Goal: Task Accomplishment & Management: Manage account settings

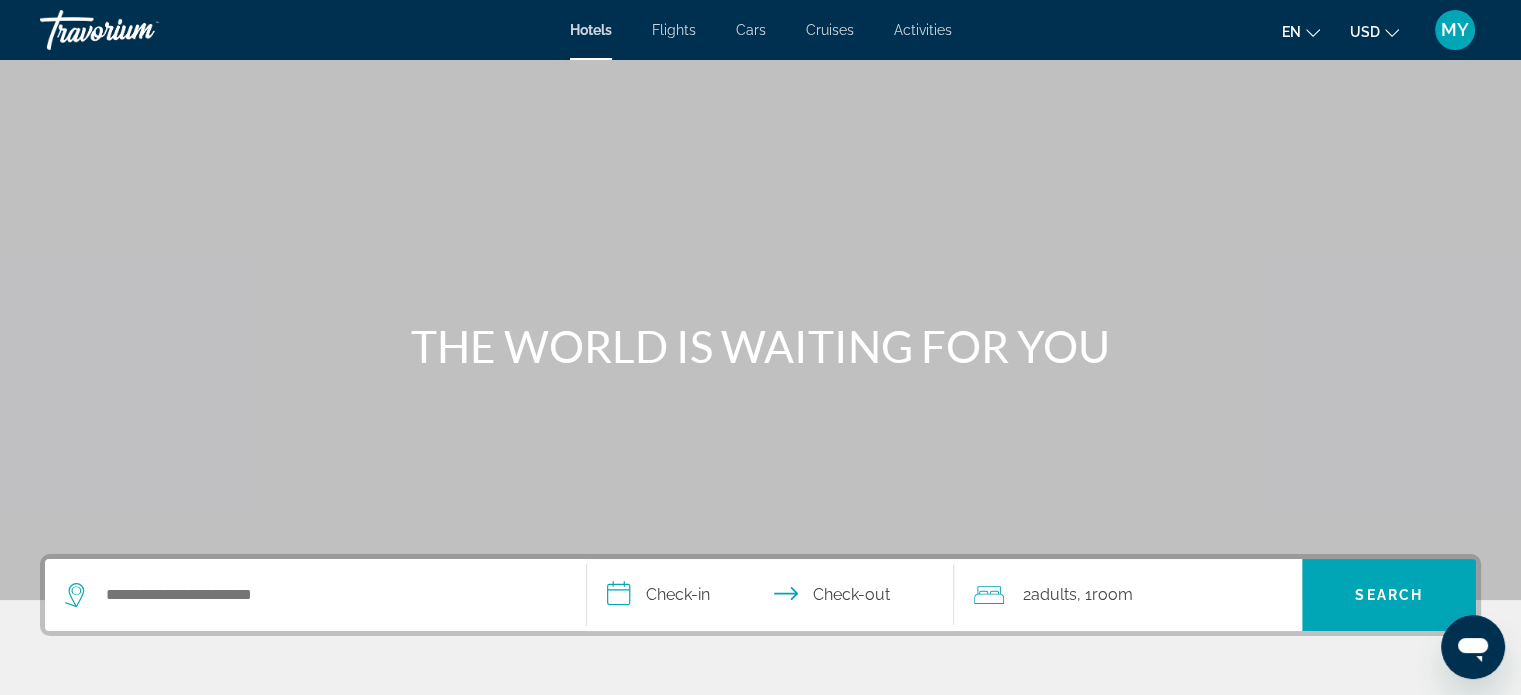
click at [925, 33] on span "Activities" at bounding box center [923, 30] width 58 height 16
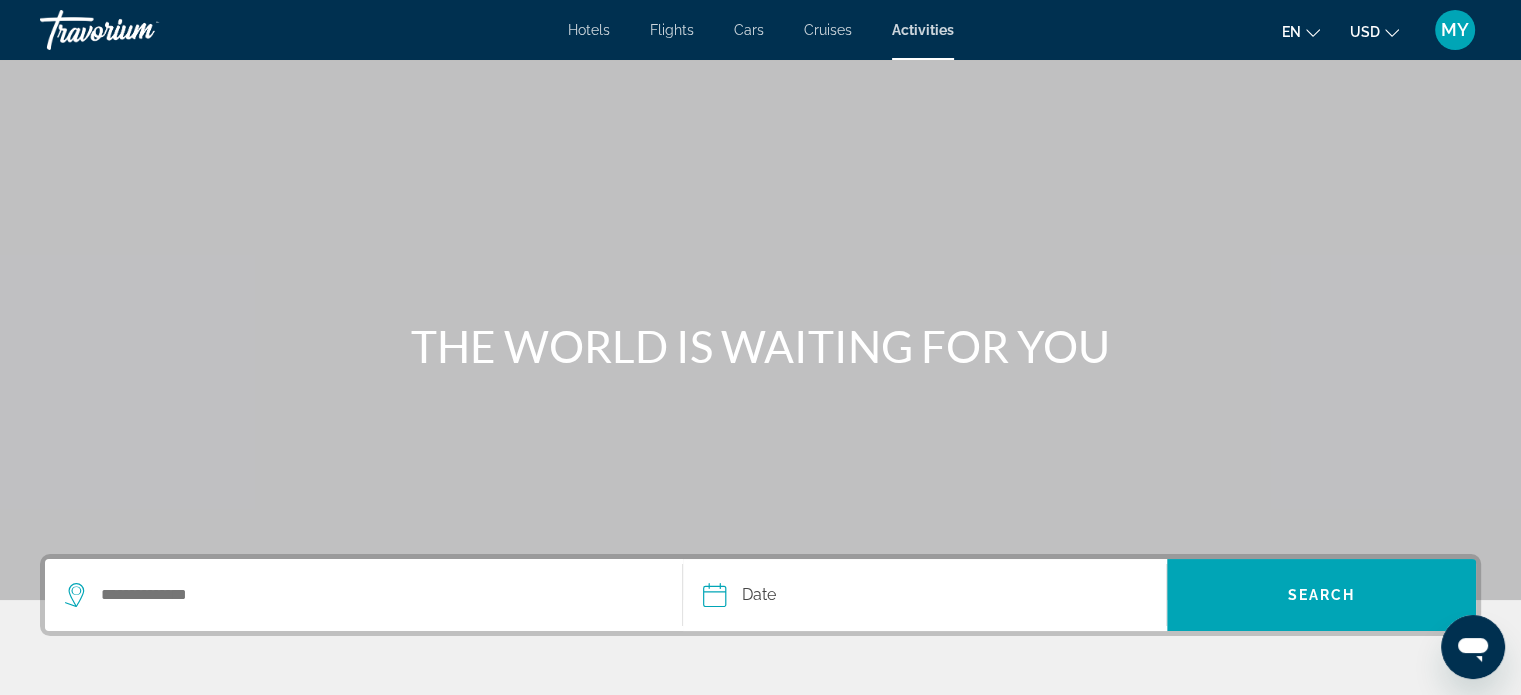
click at [1456, 37] on span "MY" at bounding box center [1455, 30] width 28 height 20
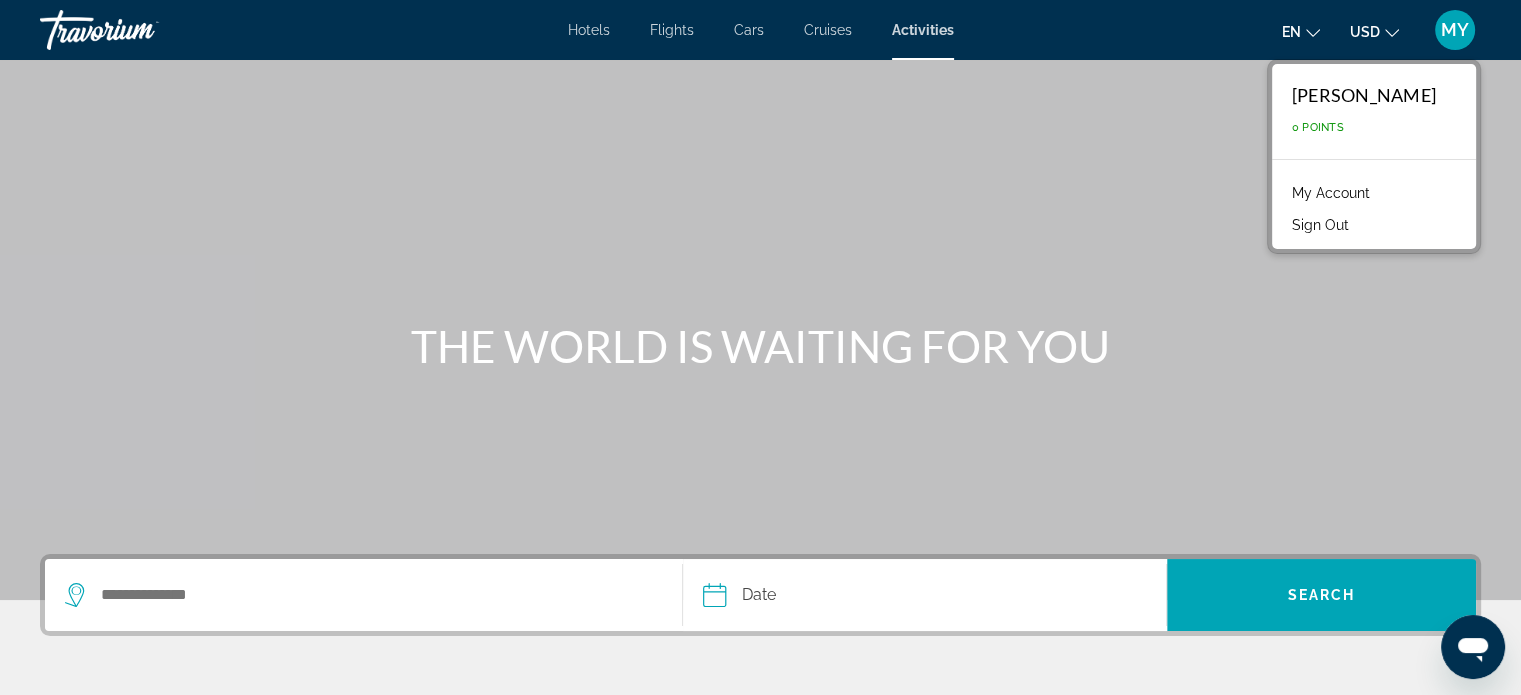
click at [1294, 127] on span "0 Points" at bounding box center [1318, 127] width 52 height 13
click at [1318, 191] on link "My Account" at bounding box center [1331, 193] width 98 height 26
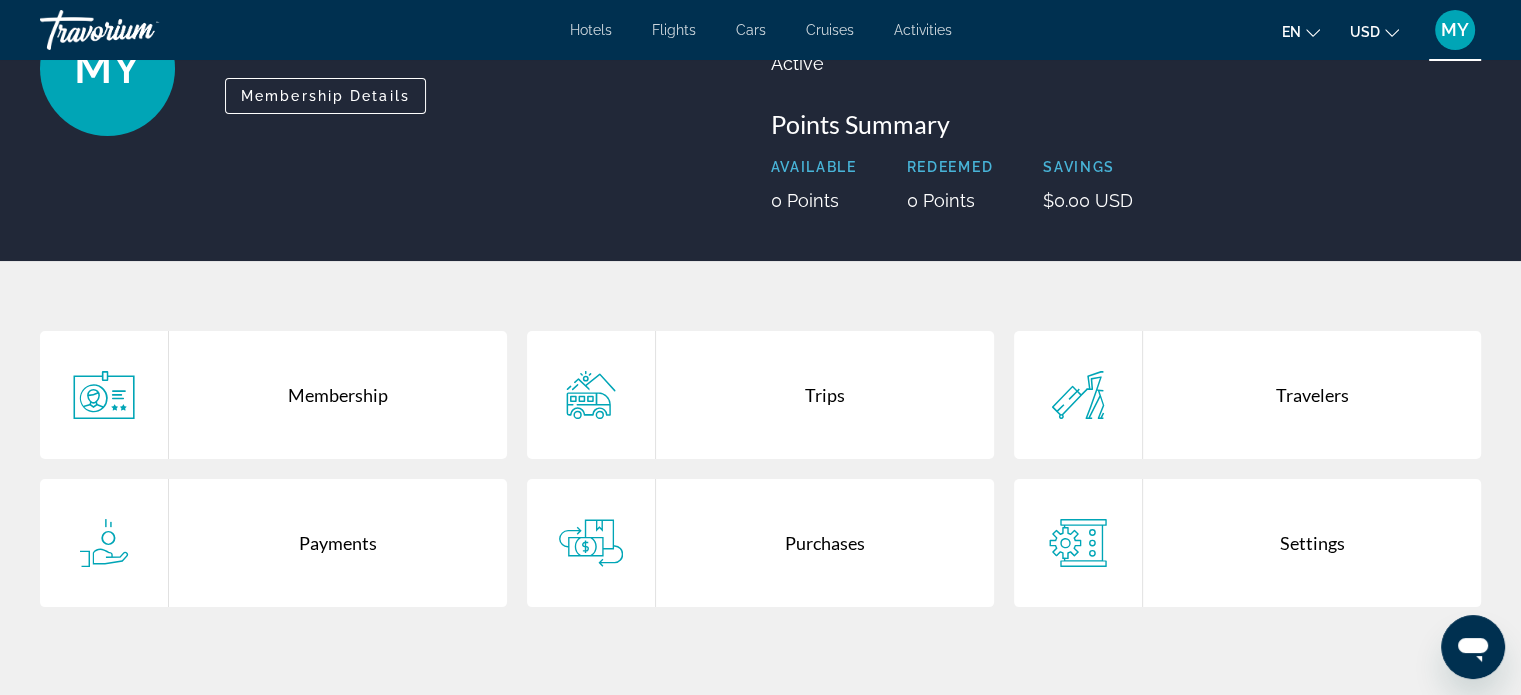
scroll to position [300, 0]
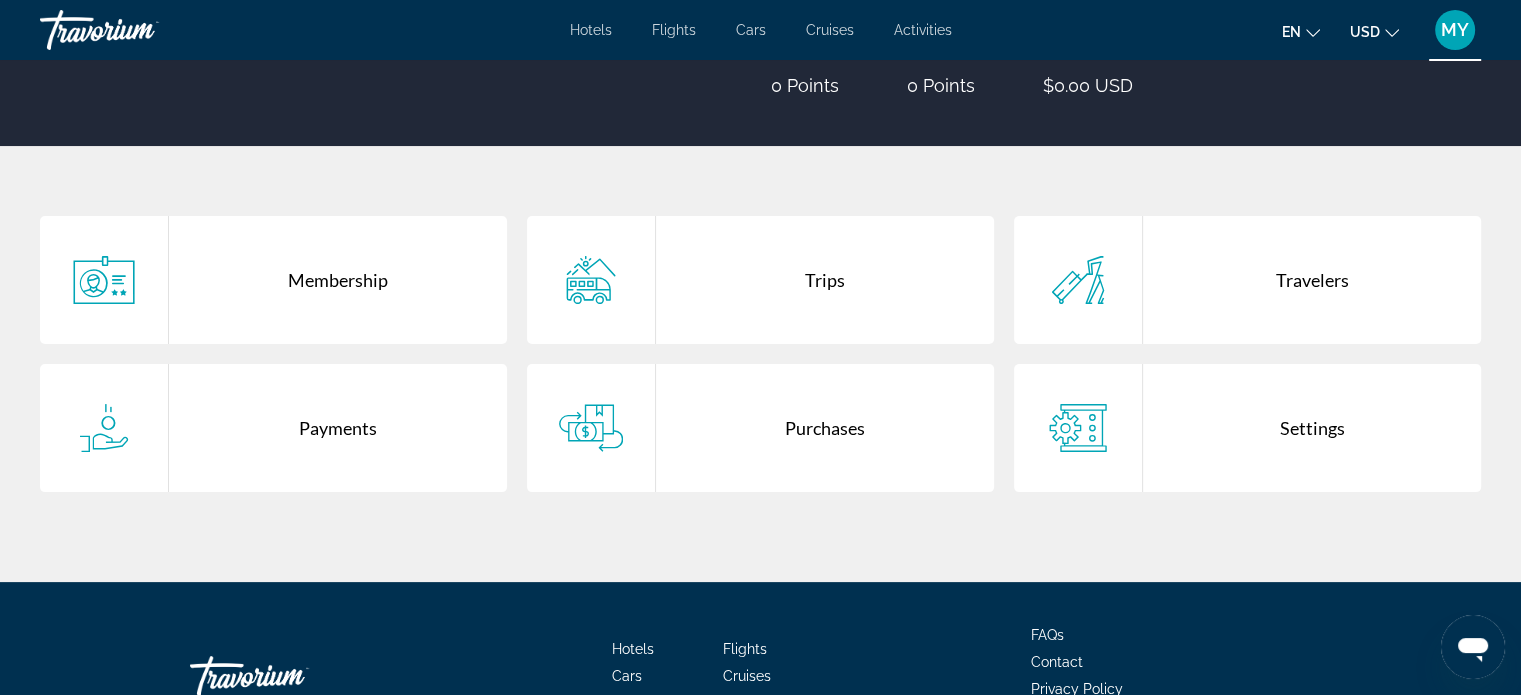
click at [328, 420] on div "Payments" at bounding box center [338, 428] width 338 height 128
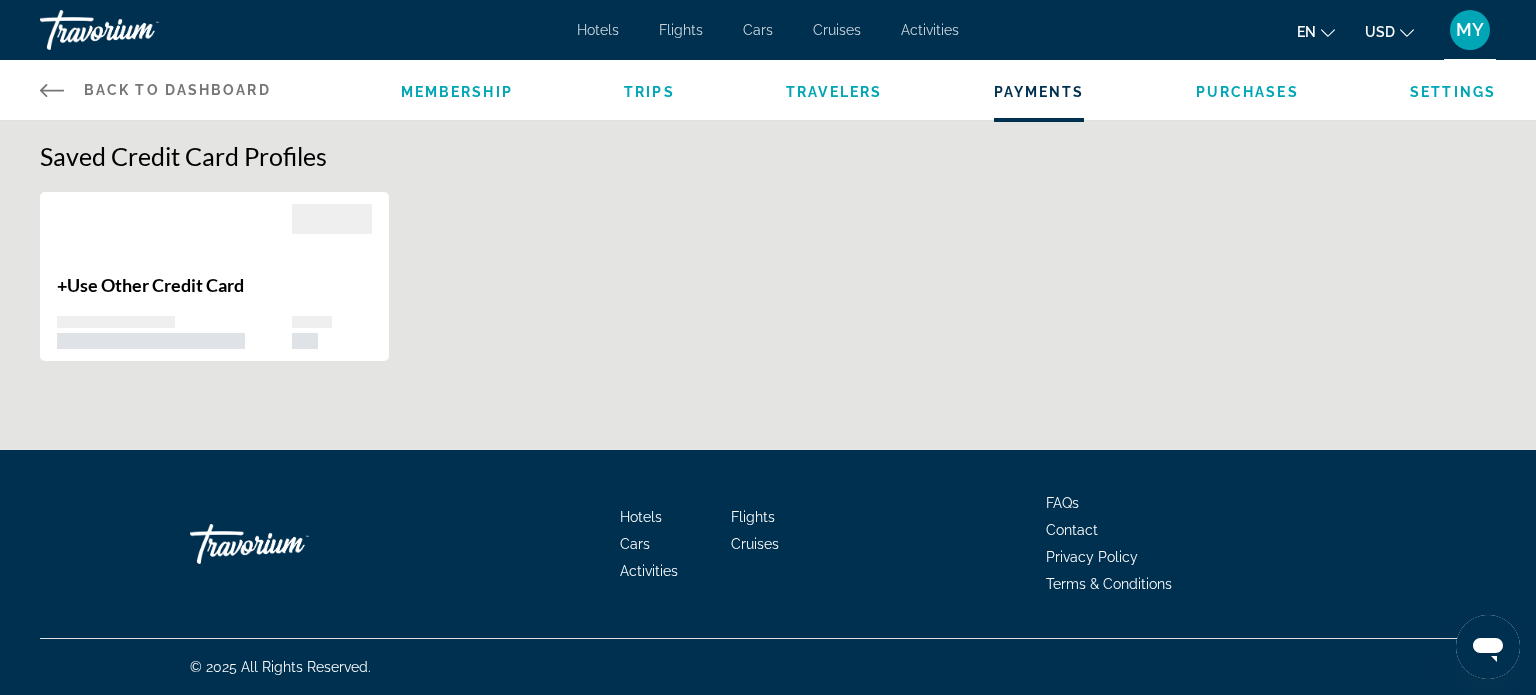
click at [843, 91] on span "Travelers" at bounding box center [834, 92] width 96 height 16
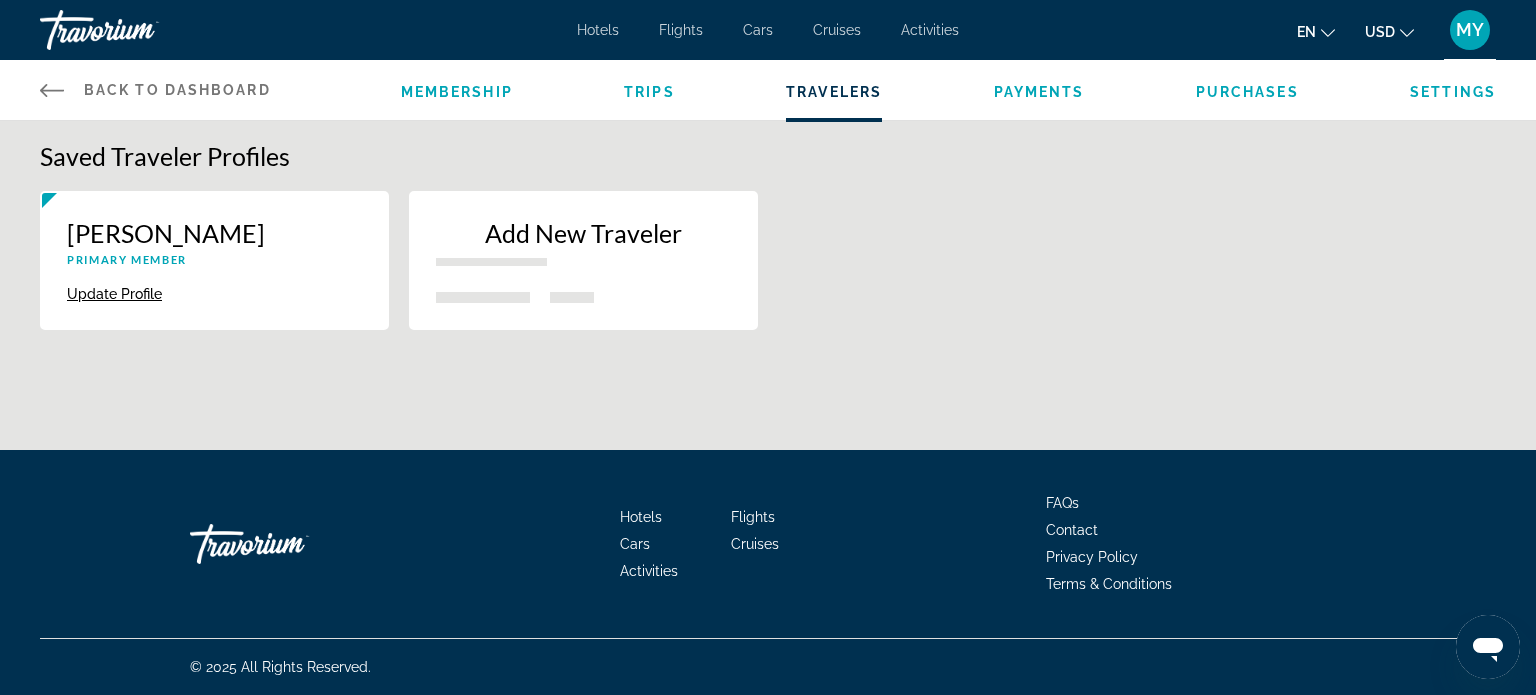
click at [1235, 91] on span "Purchases" at bounding box center [1247, 92] width 103 height 16
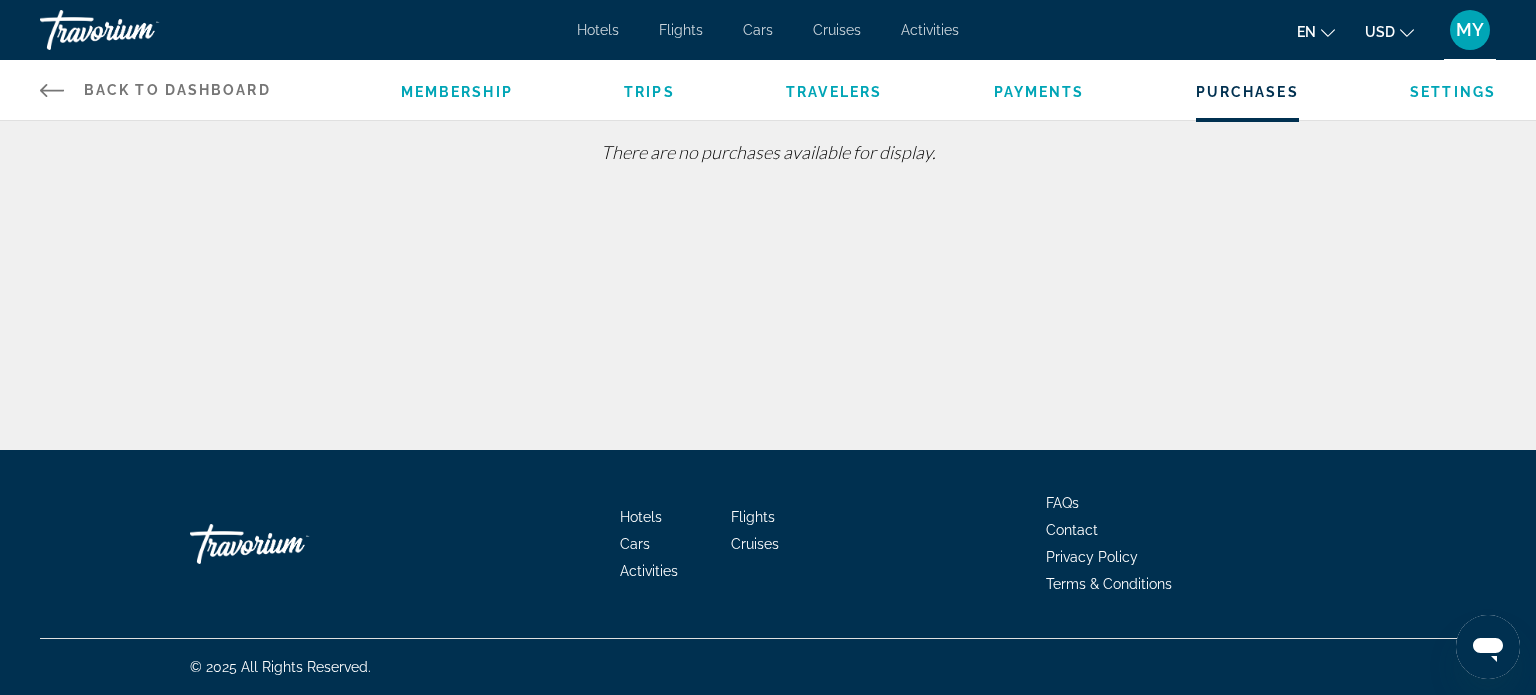
click at [1028, 91] on span "Payments" at bounding box center [1039, 92] width 91 height 16
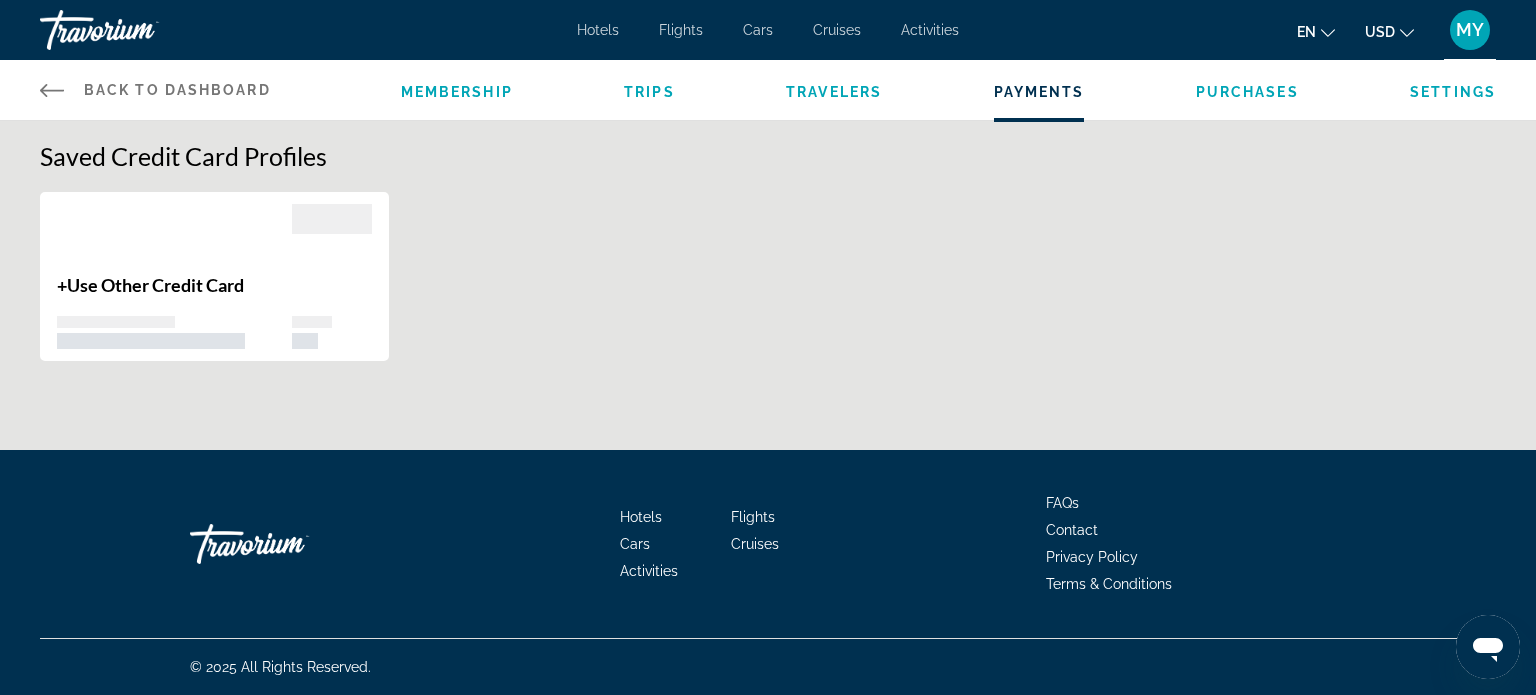
click at [1430, 94] on span "Settings" at bounding box center [1453, 92] width 86 height 16
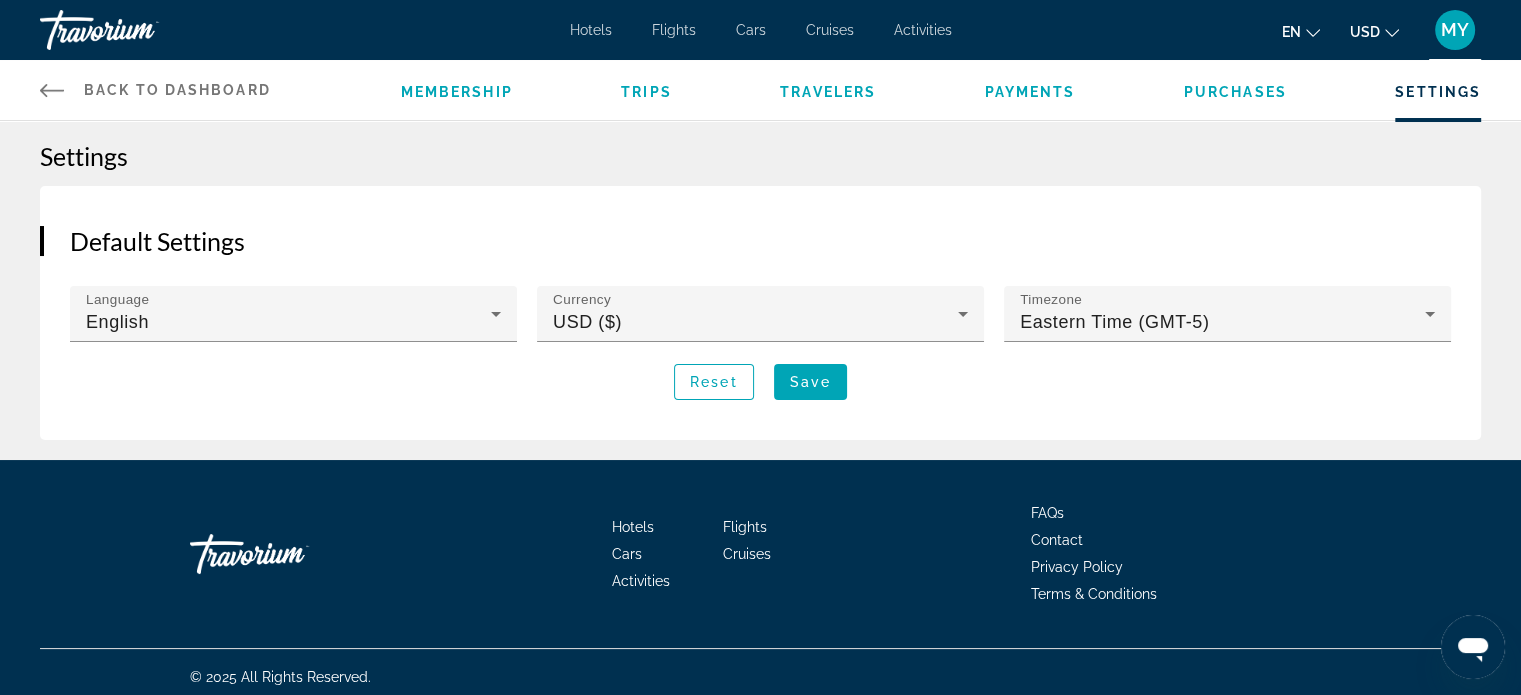
click at [457, 99] on span "Membership" at bounding box center [457, 92] width 112 height 16
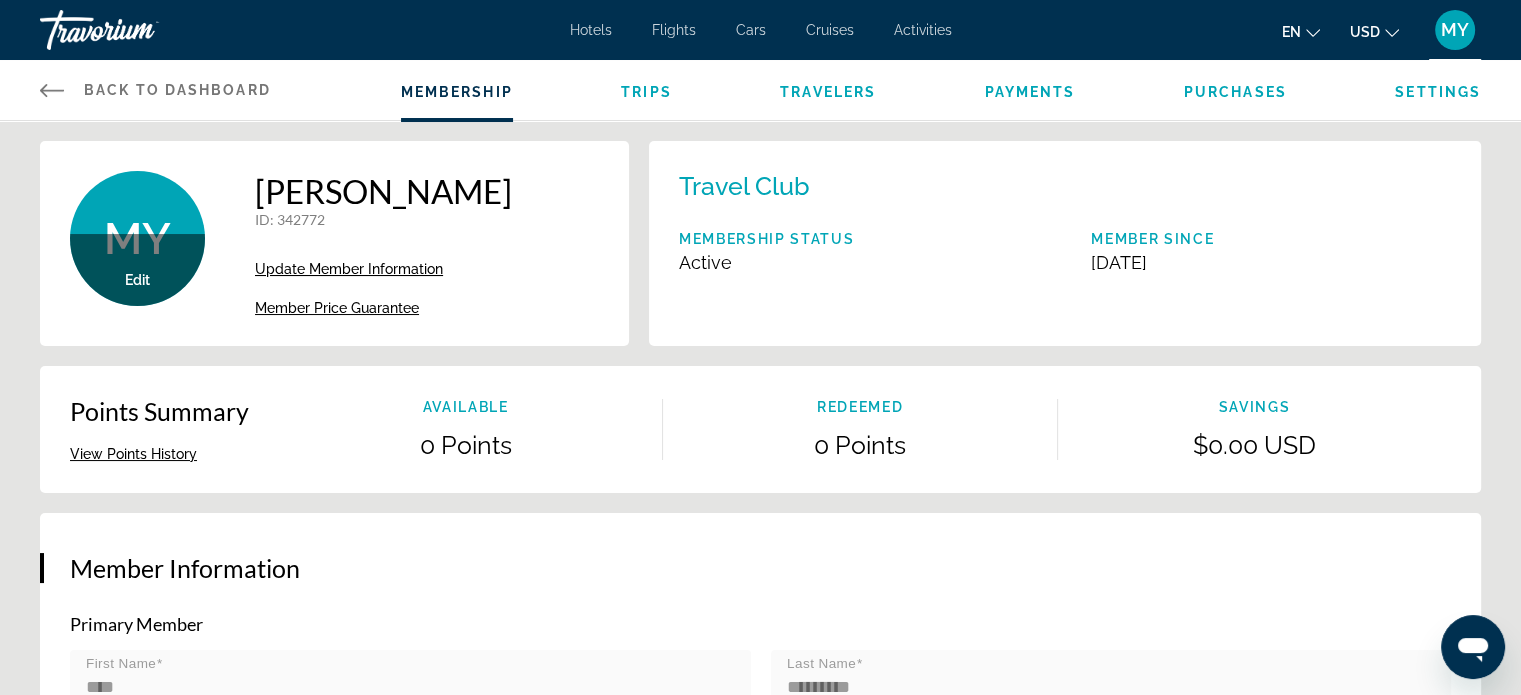
click at [134, 275] on span "Edit" at bounding box center [137, 280] width 25 height 16
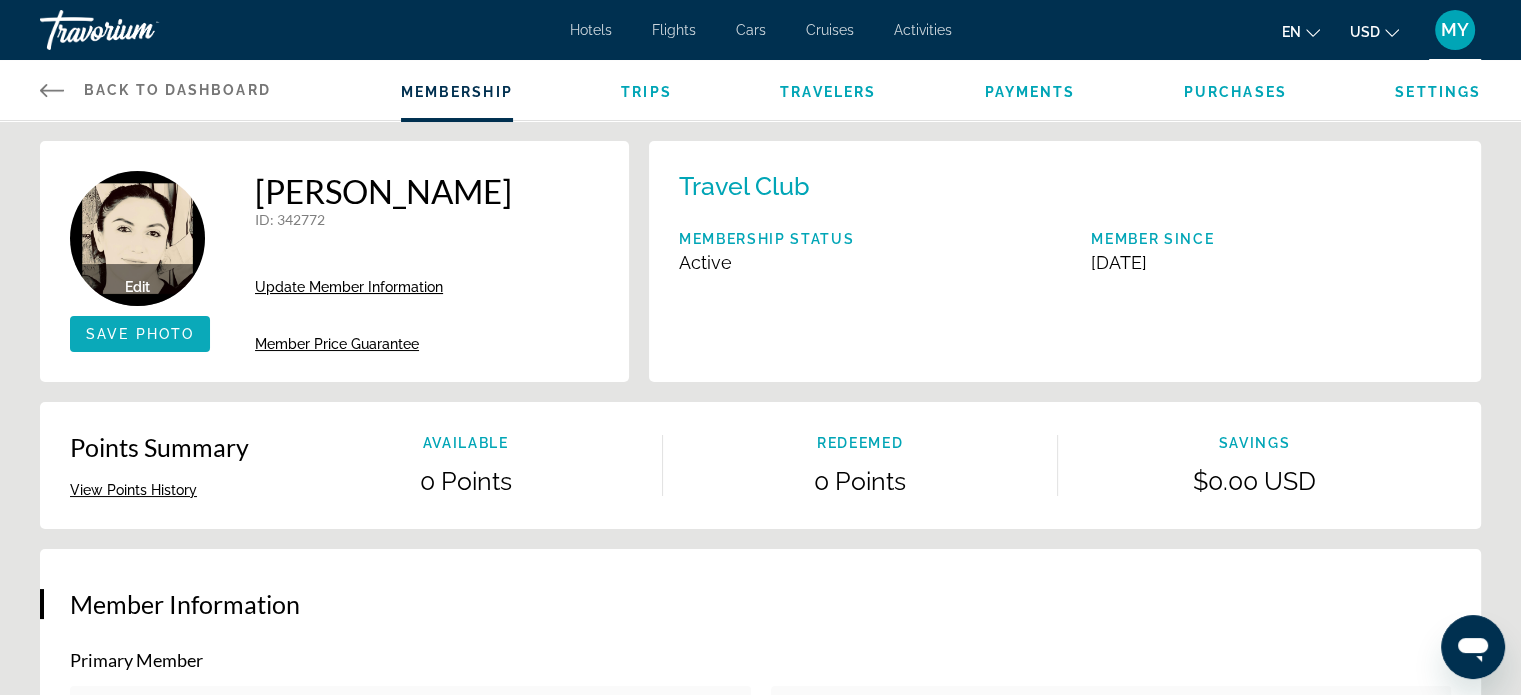
click at [144, 338] on span "Save Photo" at bounding box center [140, 334] width 108 height 16
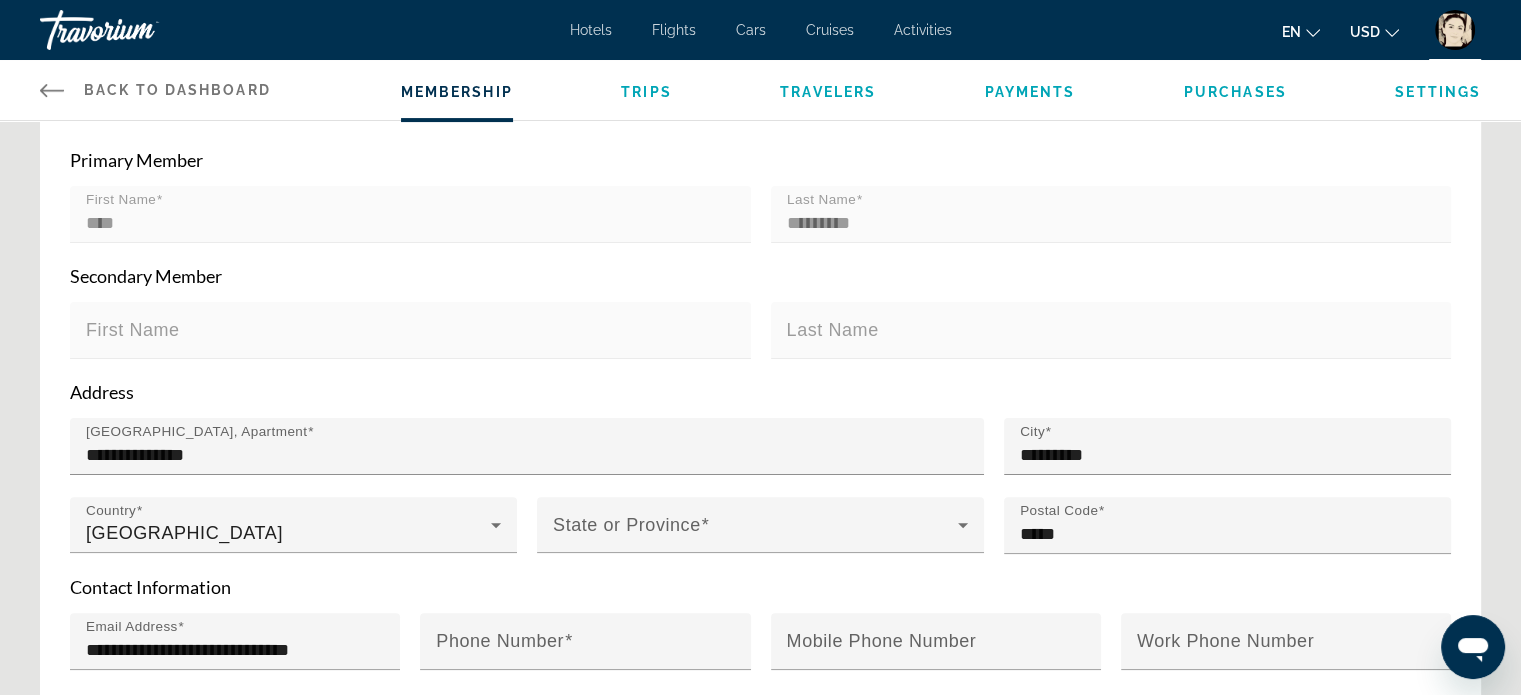
scroll to position [500, 0]
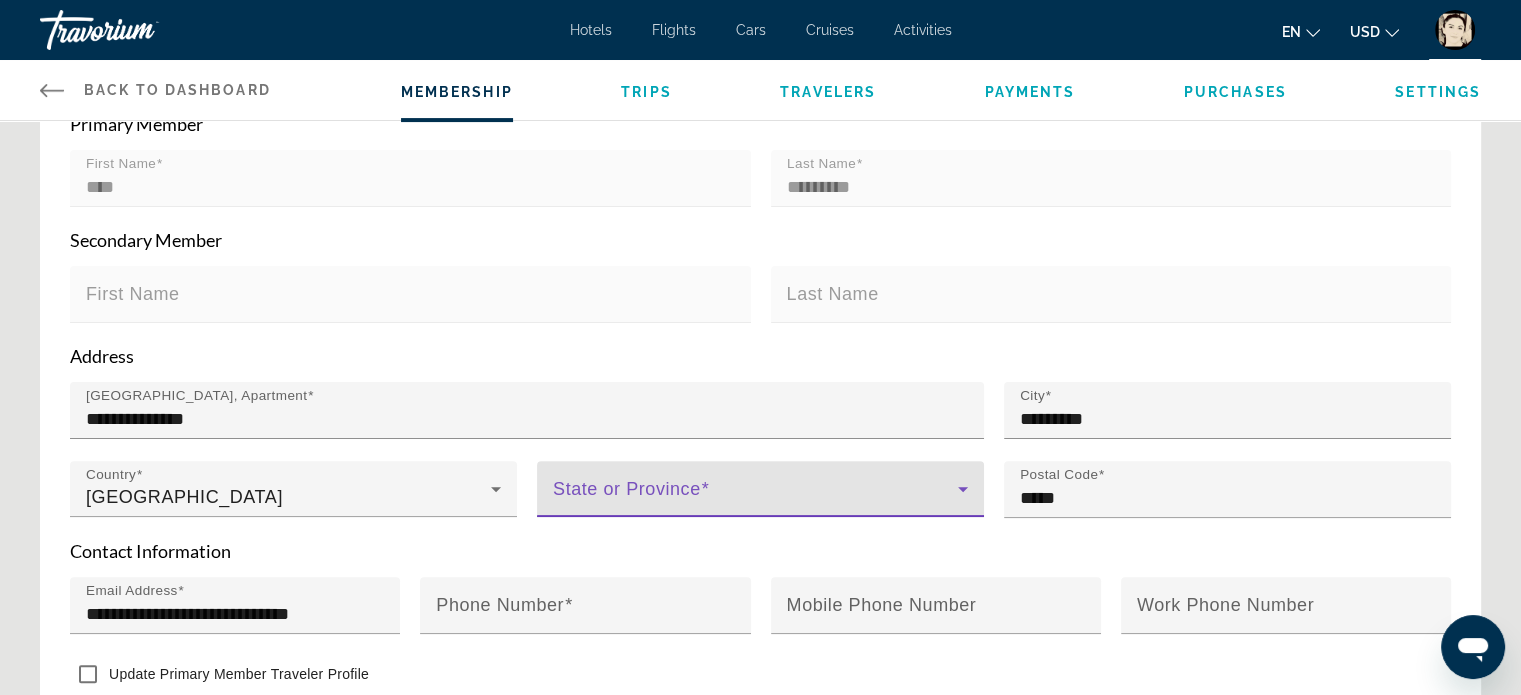
click at [967, 485] on icon "Main content" at bounding box center [963, 489] width 24 height 24
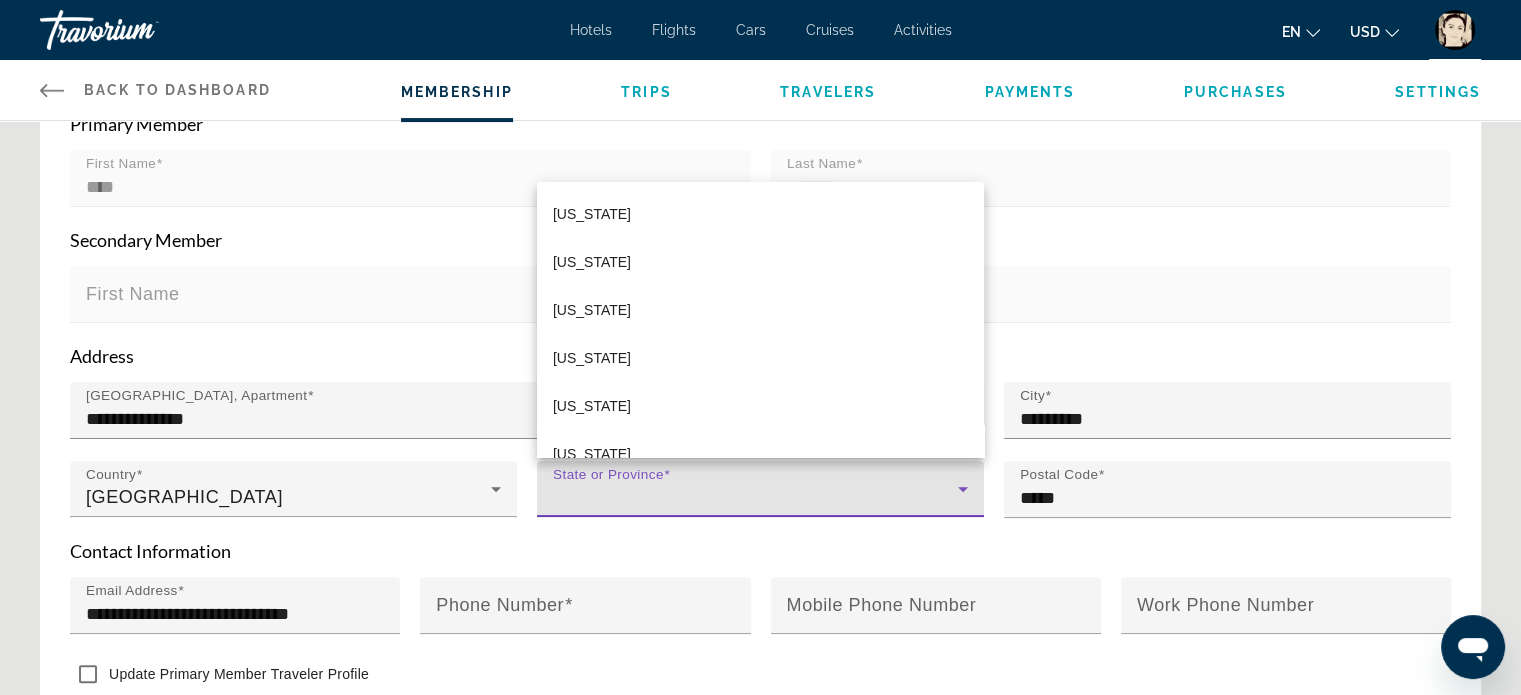
scroll to position [1599, 0]
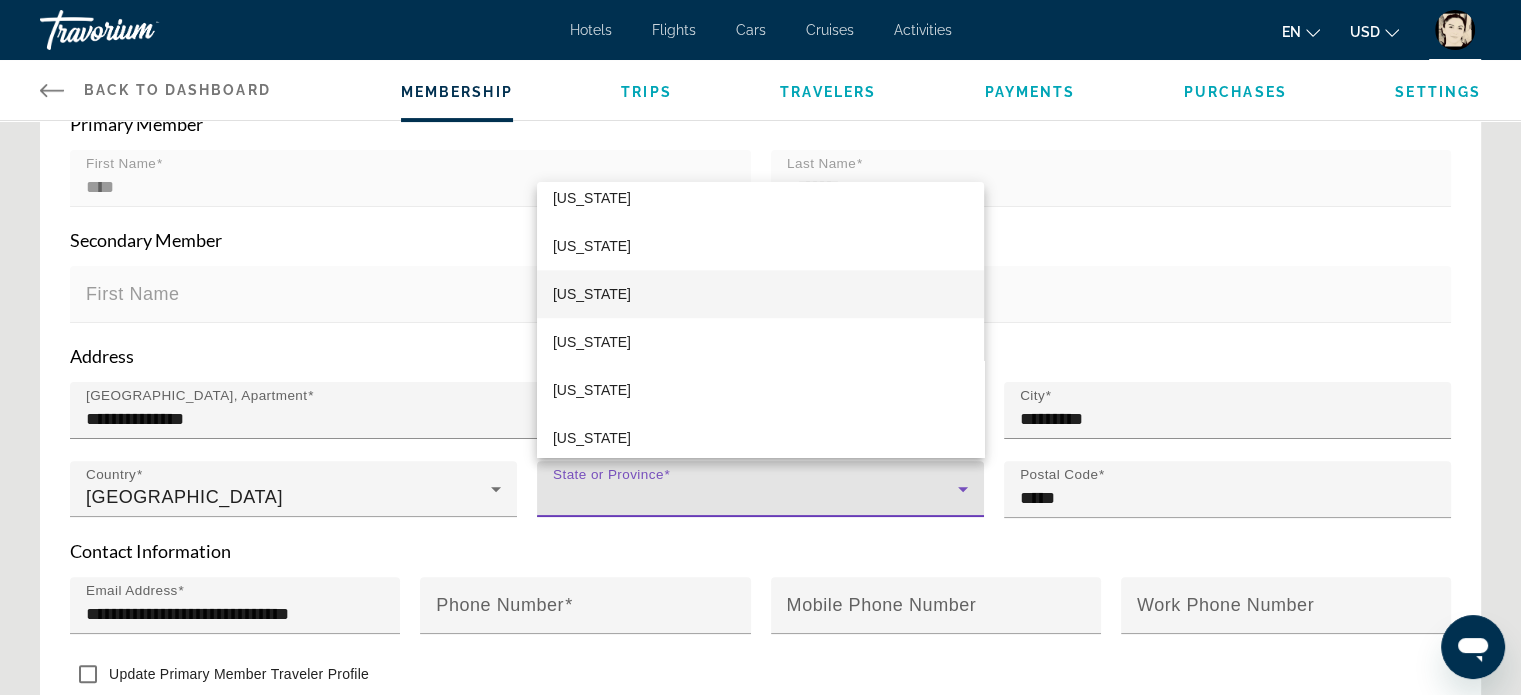
click at [585, 295] on mat-option "[US_STATE]" at bounding box center [760, 294] width 447 height 48
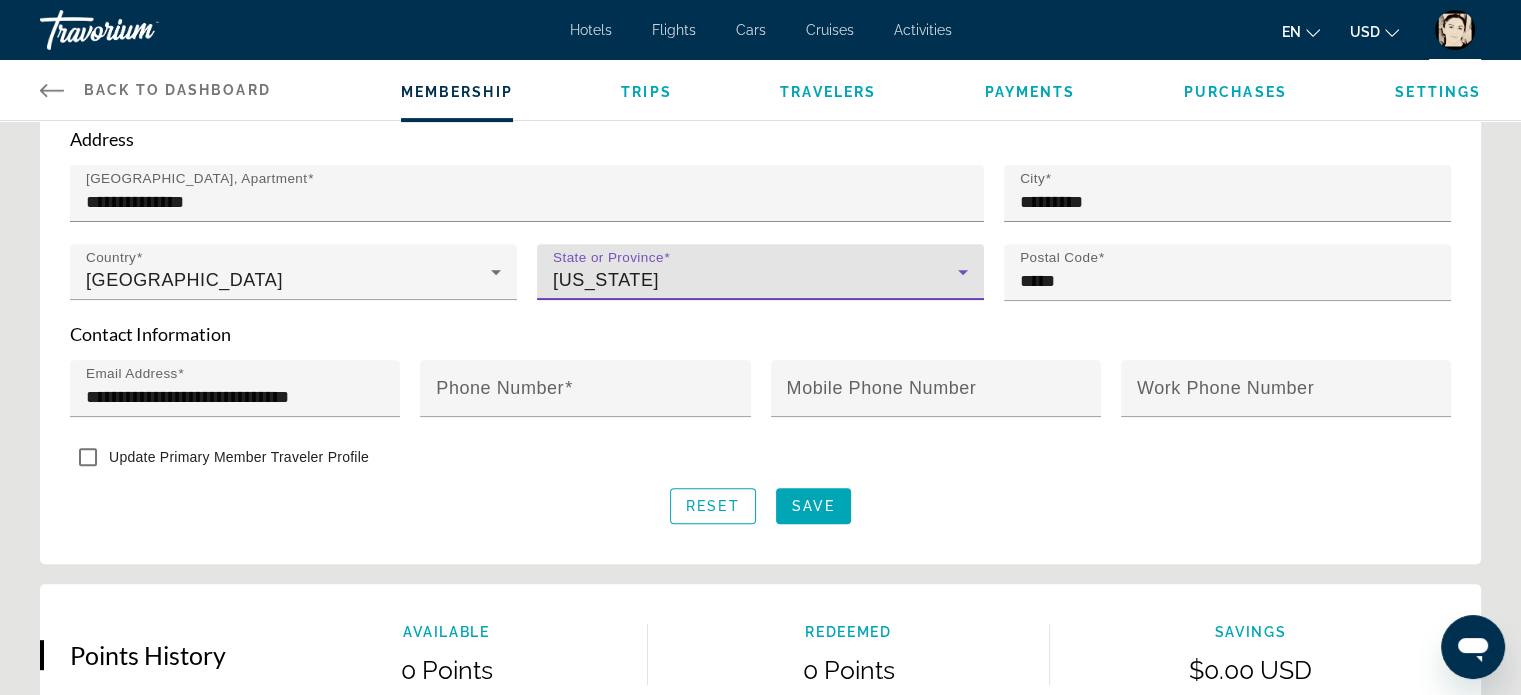
scroll to position [800, 0]
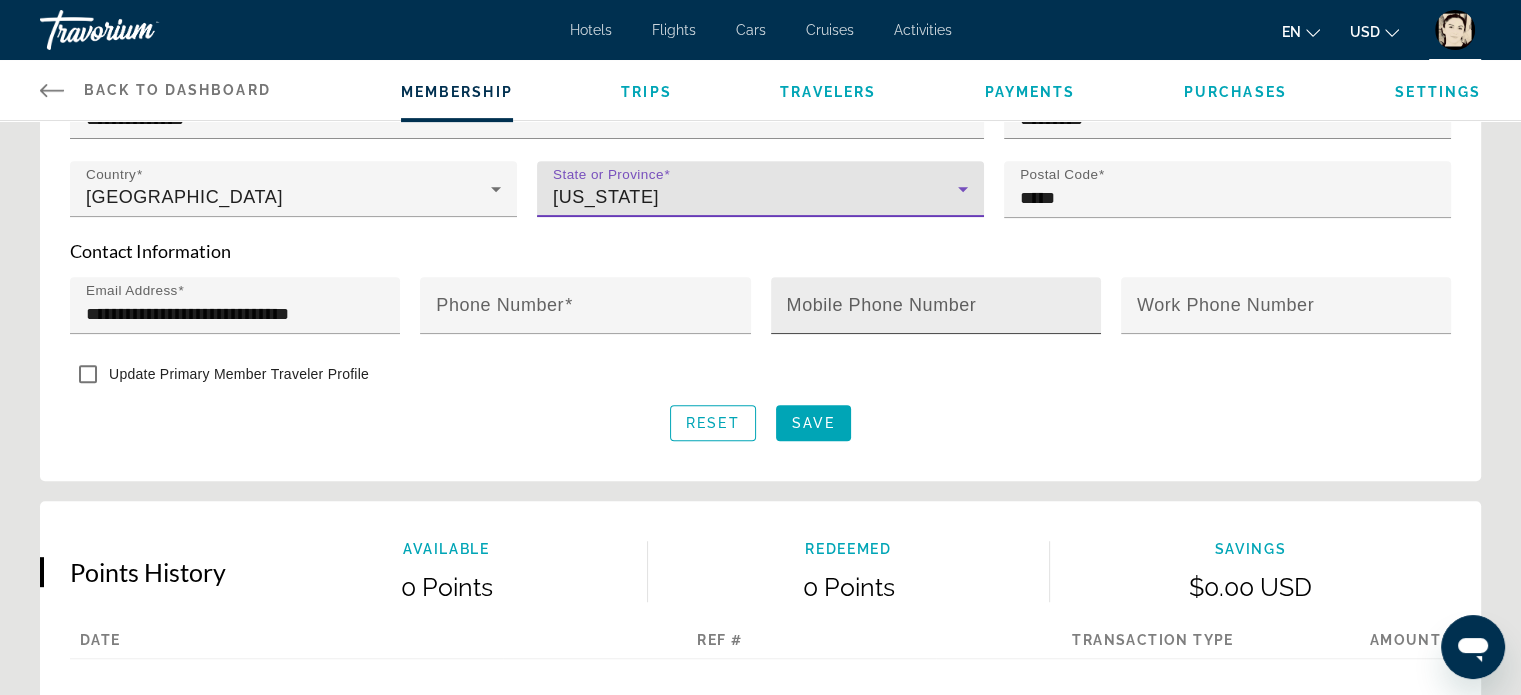
click at [816, 299] on mat-label "Mobile Phone Number" at bounding box center [882, 305] width 190 height 20
click at [816, 302] on input "Mobile Phone Number" at bounding box center [942, 314] width 310 height 24
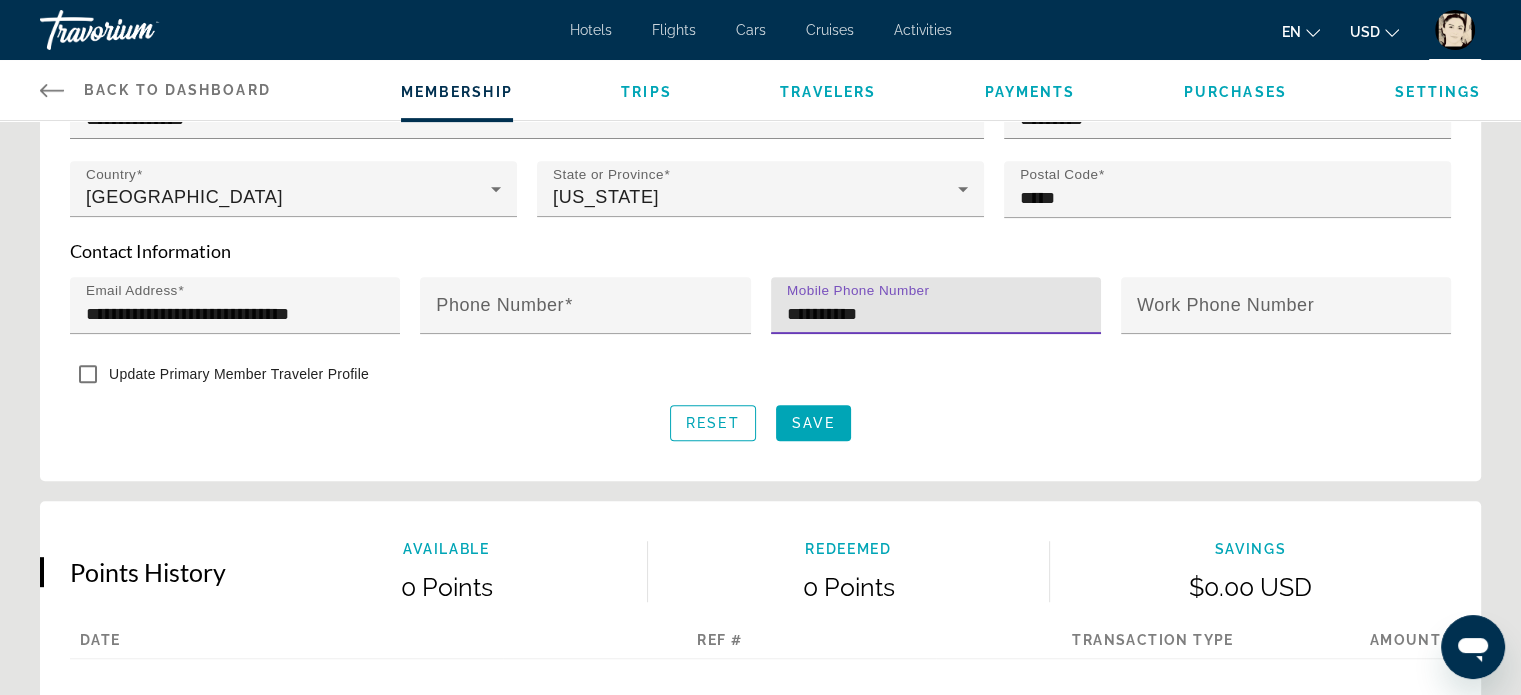
type input "**********"
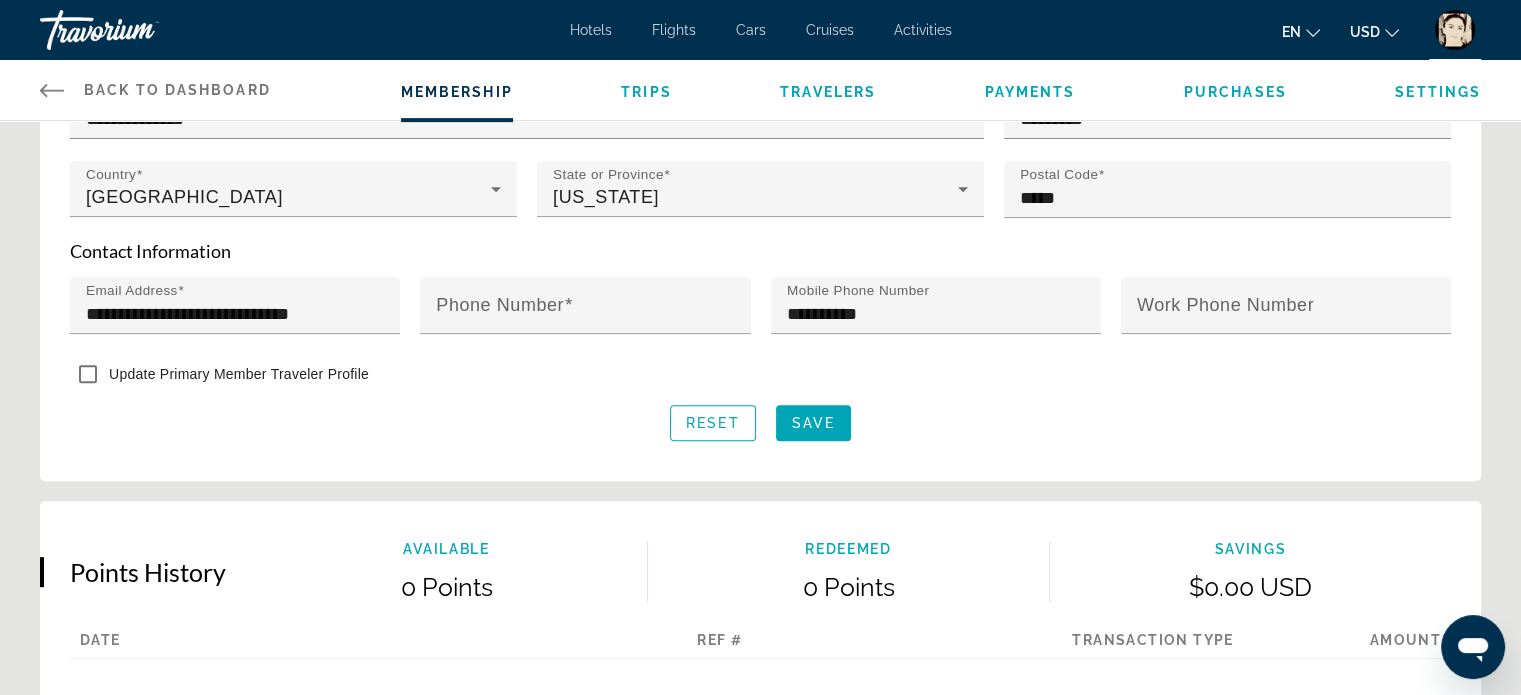
click at [1113, 392] on form "**********" at bounding box center [760, 127] width 1381 height 628
click at [818, 420] on span "Save" at bounding box center [813, 423] width 43 height 16
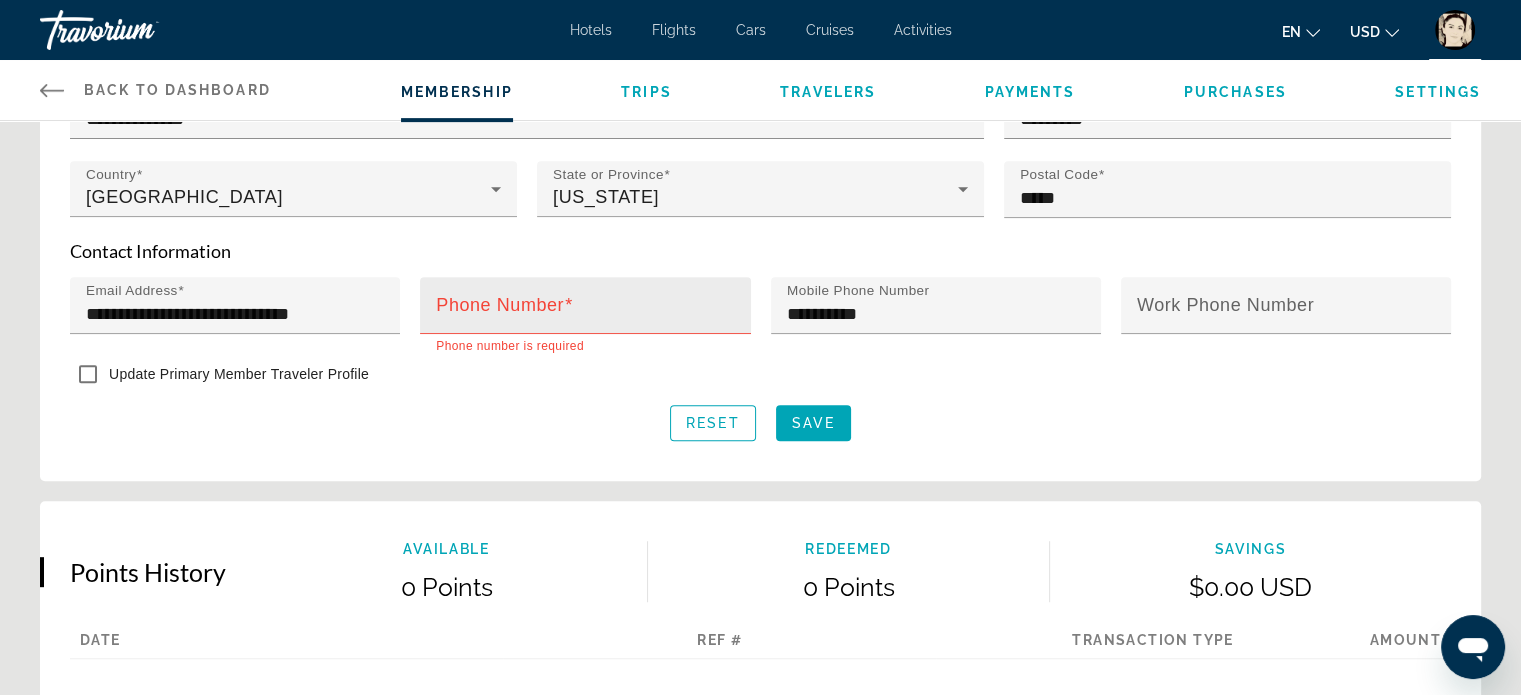
click at [486, 304] on mat-label "Phone Number" at bounding box center [500, 305] width 128 height 20
click at [486, 304] on input "Phone Number" at bounding box center [591, 314] width 310 height 24
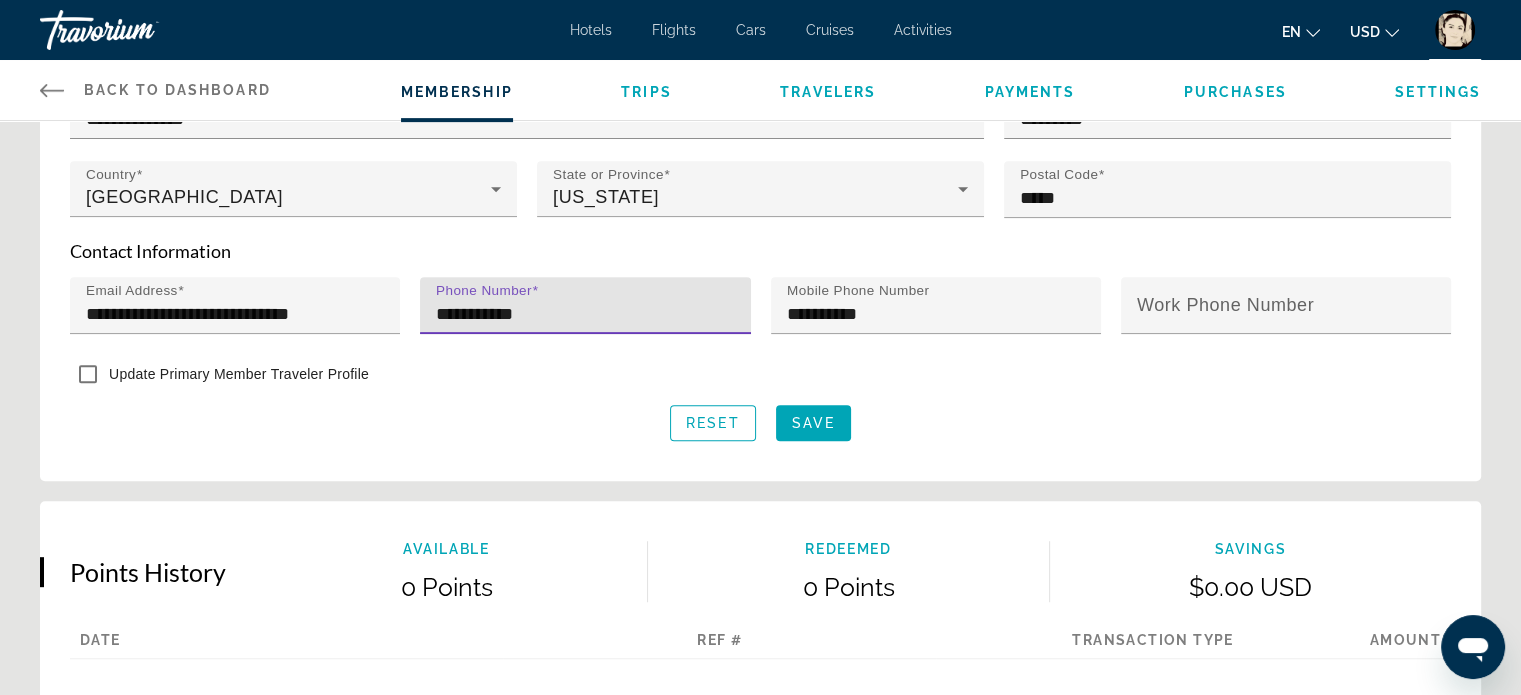
type input "**********"
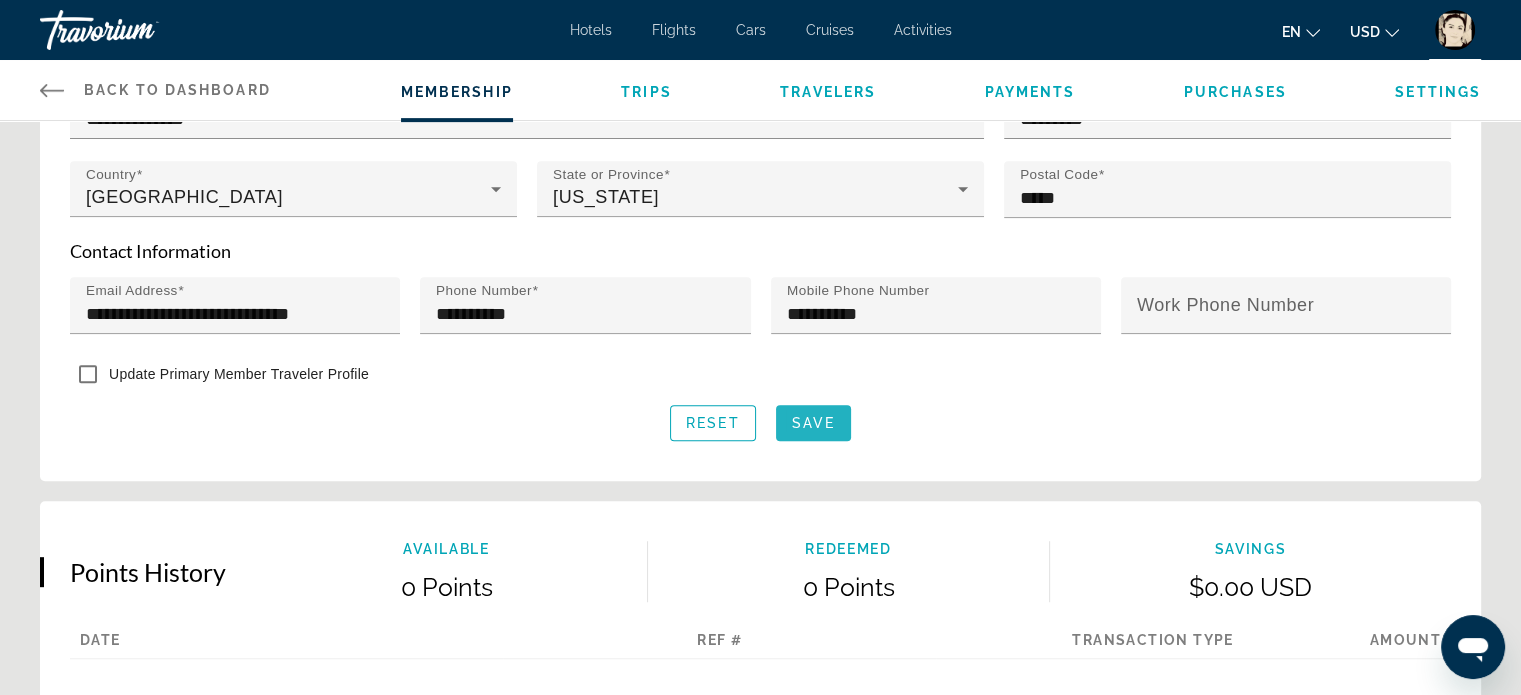
click at [812, 418] on span "Save" at bounding box center [813, 423] width 43 height 16
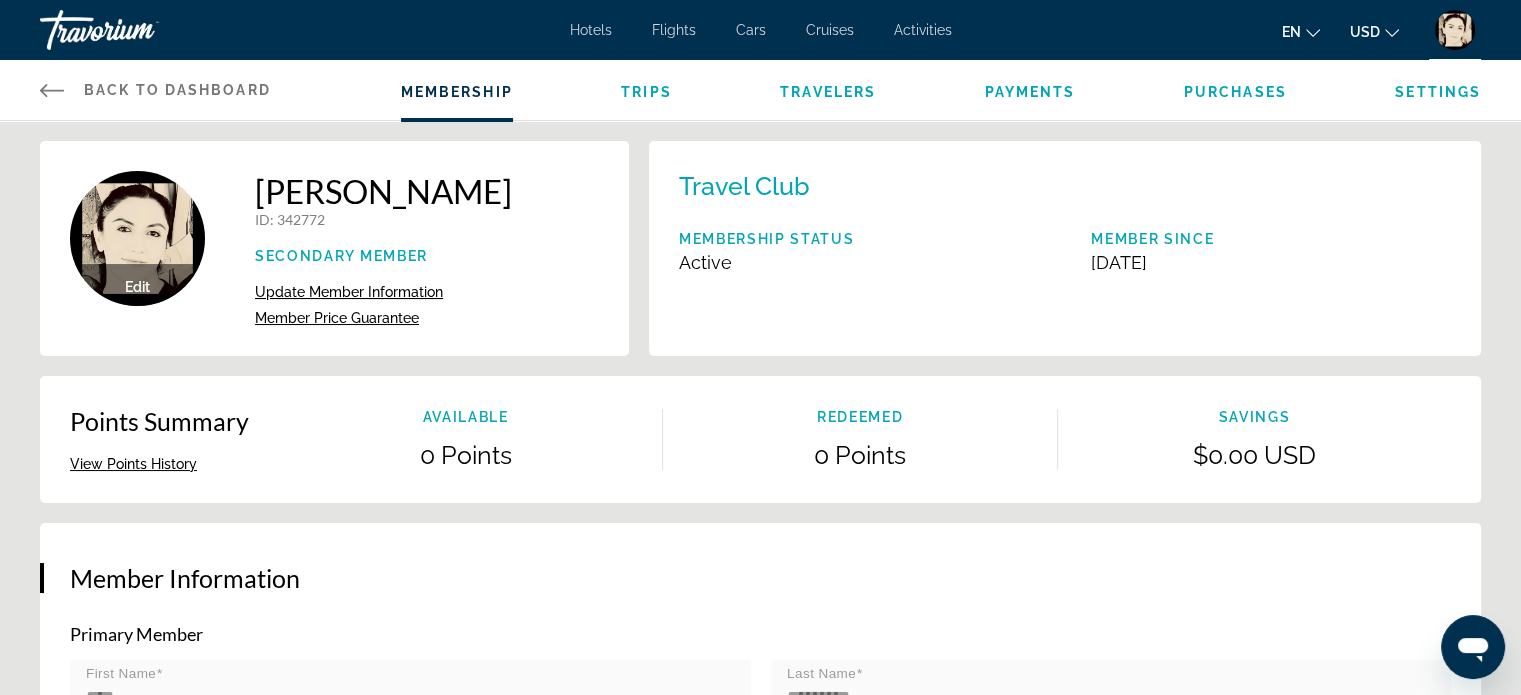
scroll to position [0, 0]
click at [145, 82] on span "Back to Dashboard" at bounding box center [177, 90] width 187 height 16
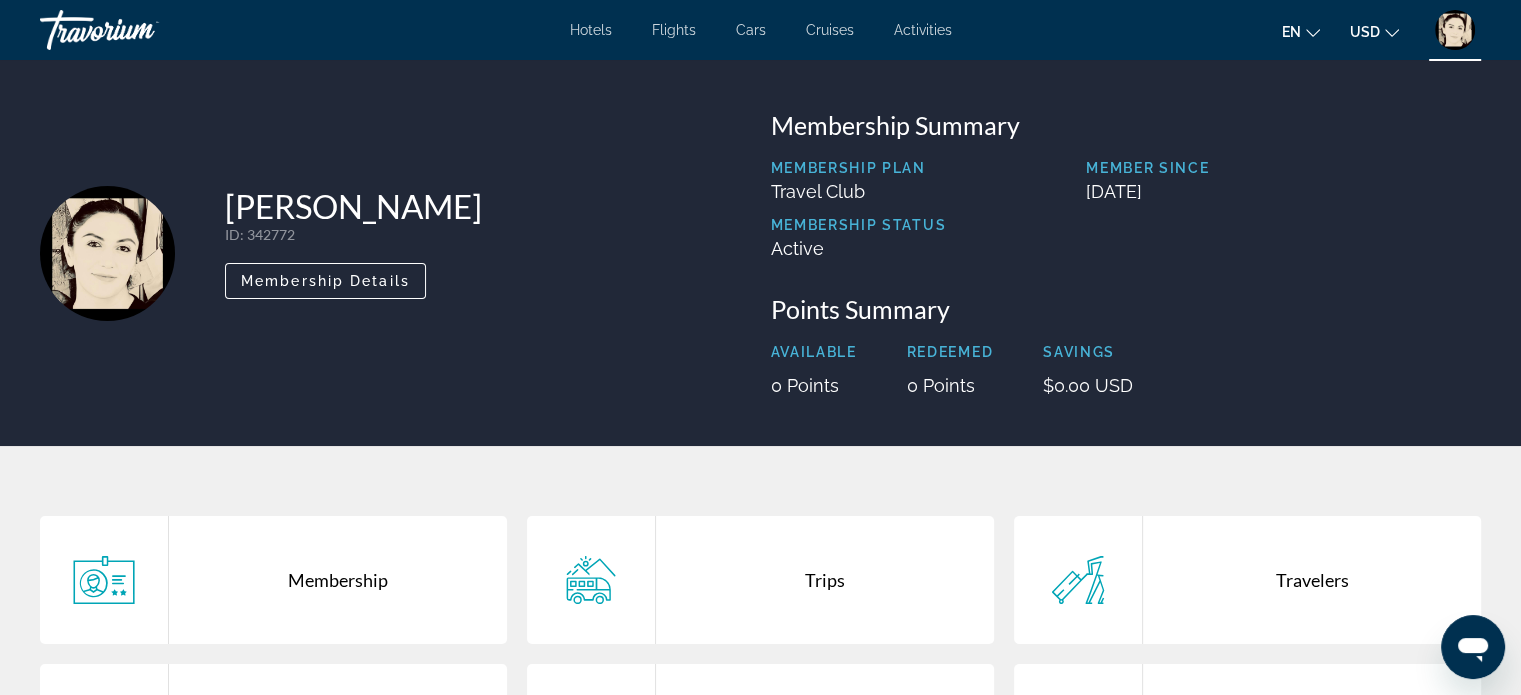
click at [109, 28] on div "Travorium" at bounding box center [140, 30] width 200 height 52
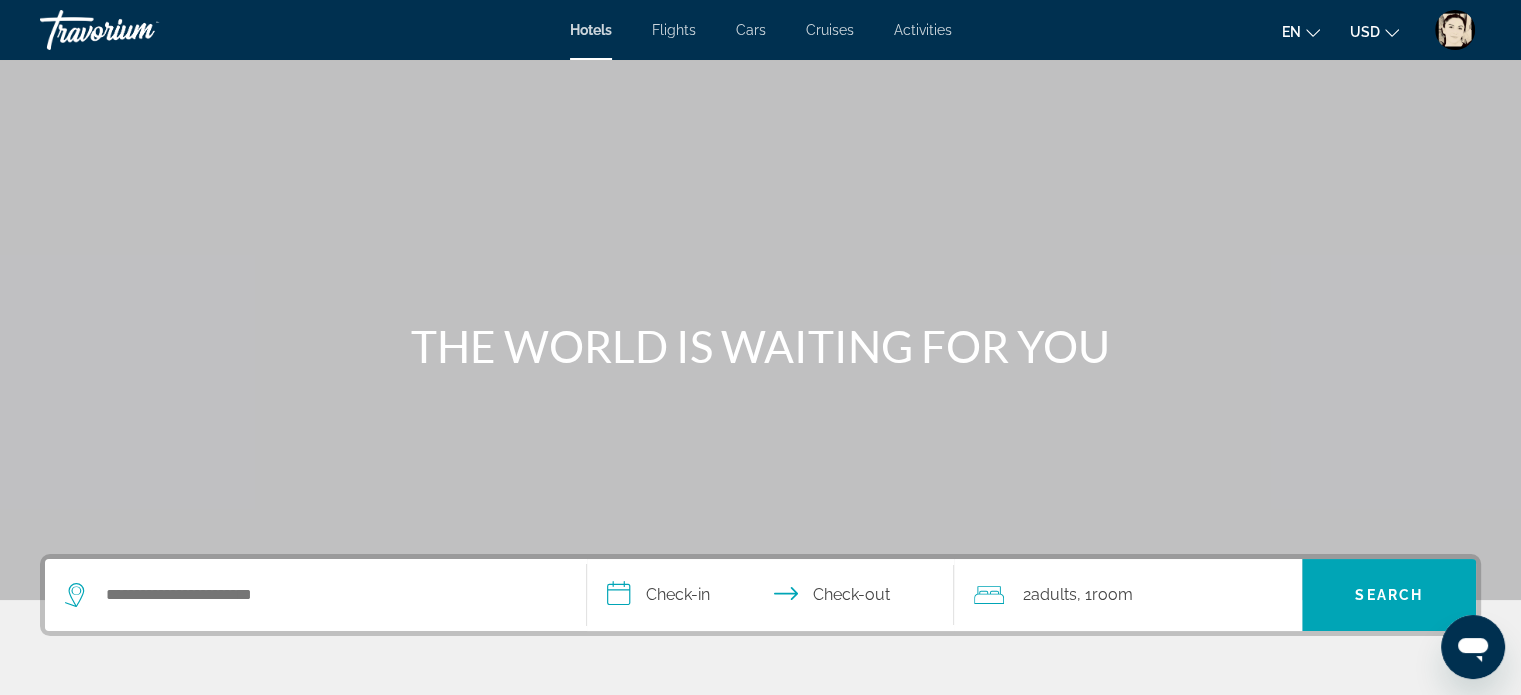
click at [109, 28] on div "Travorium" at bounding box center [140, 30] width 200 height 52
click at [1388, 31] on icon "Change currency" at bounding box center [1392, 33] width 14 height 14
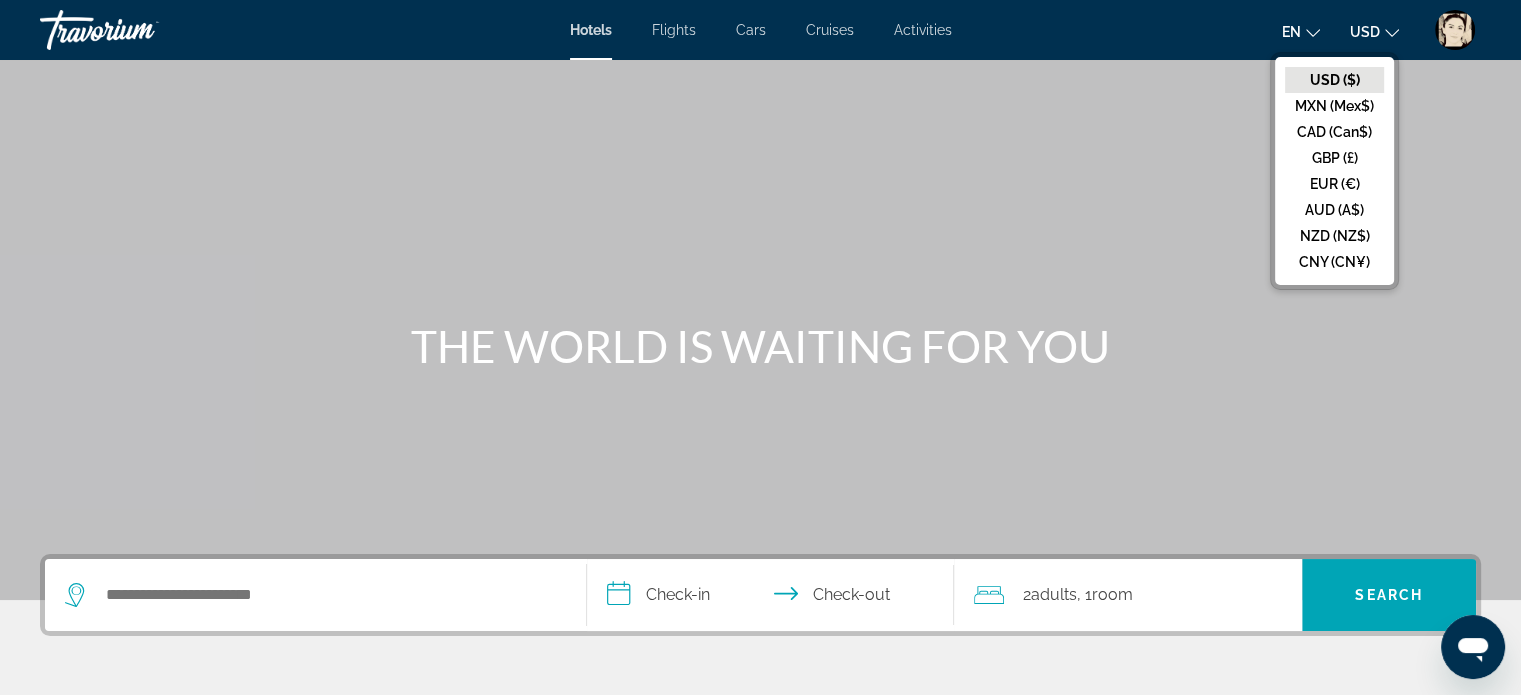
click at [1388, 31] on icon "Change currency" at bounding box center [1392, 33] width 14 height 14
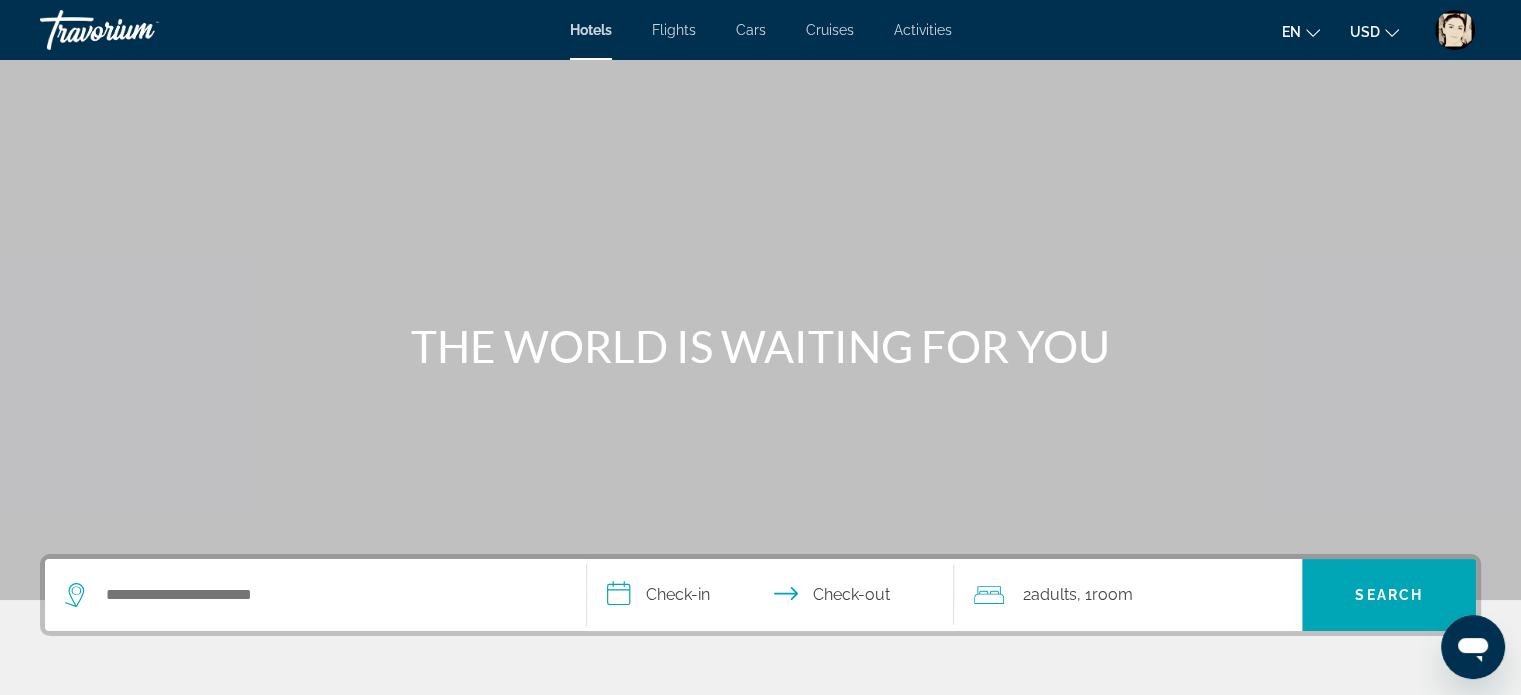
click at [1302, 35] on button "en English Español Français Italiano Português русский" at bounding box center [1301, 31] width 38 height 29
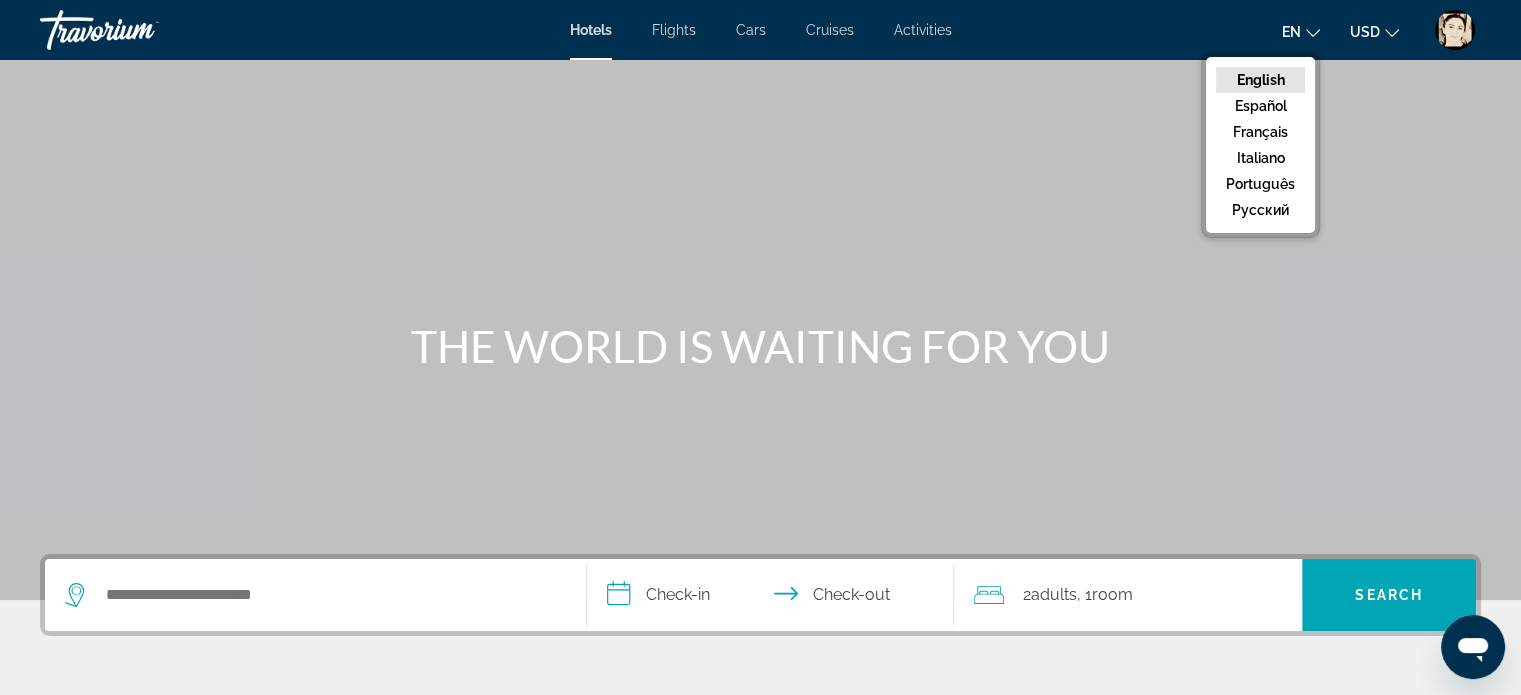
click at [1302, 35] on button "en English Español Français Italiano Português русский" at bounding box center [1301, 31] width 38 height 29
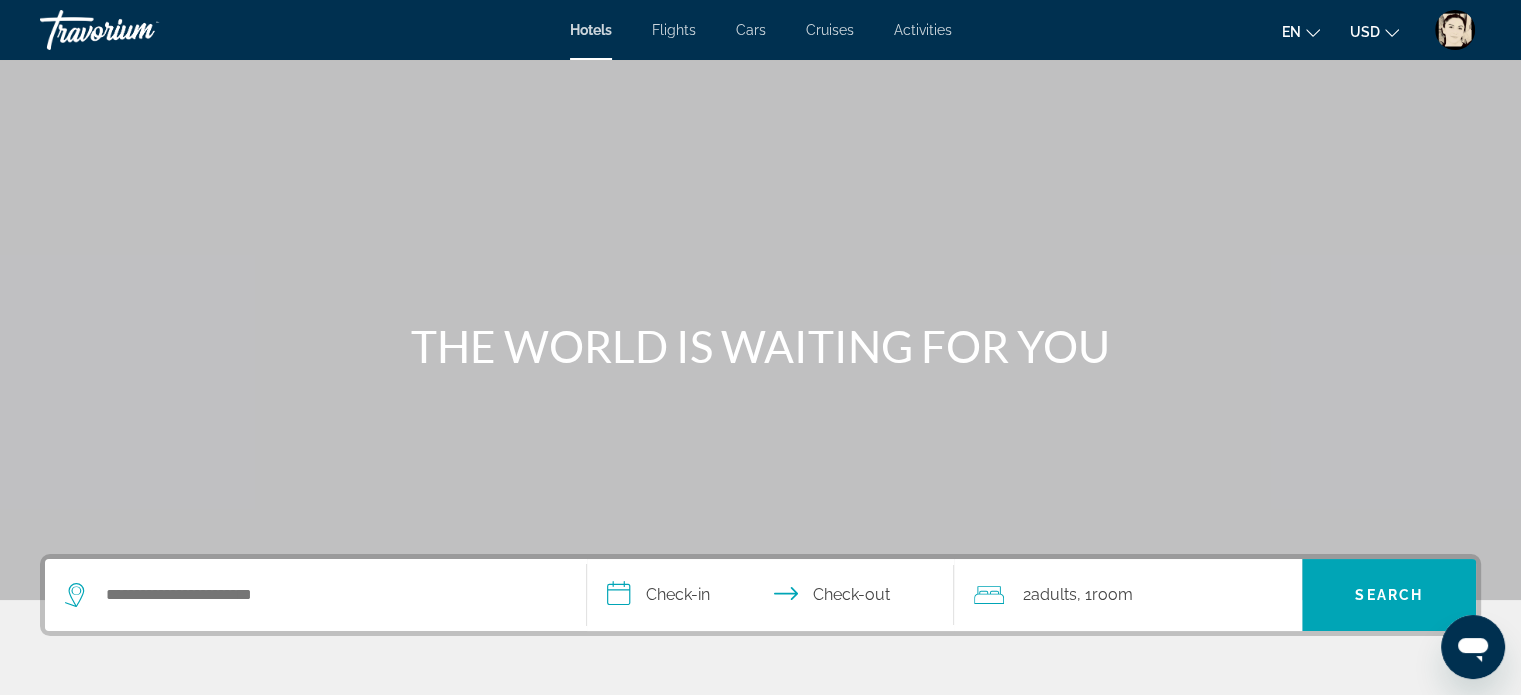
click at [911, 30] on span "Activities" at bounding box center [923, 30] width 58 height 16
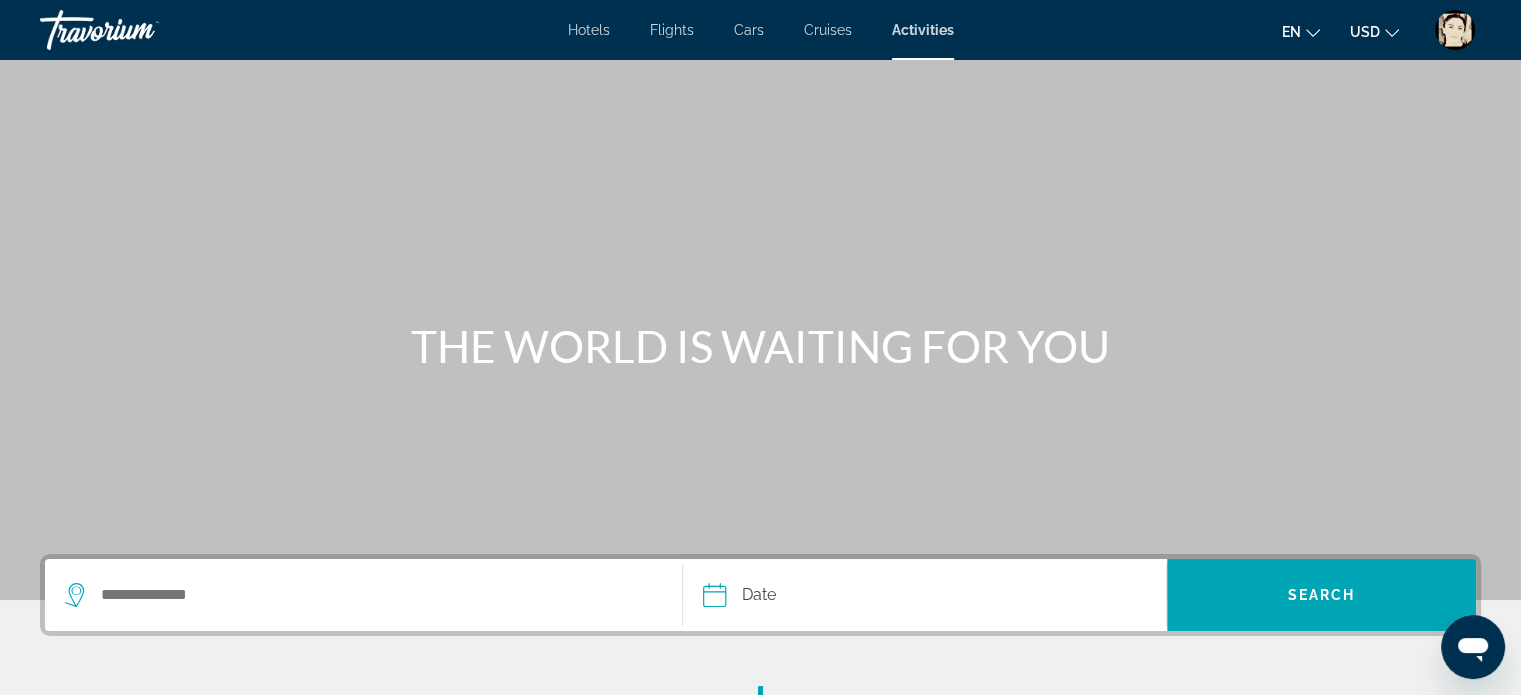
click at [829, 31] on span "Cruises" at bounding box center [828, 30] width 48 height 16
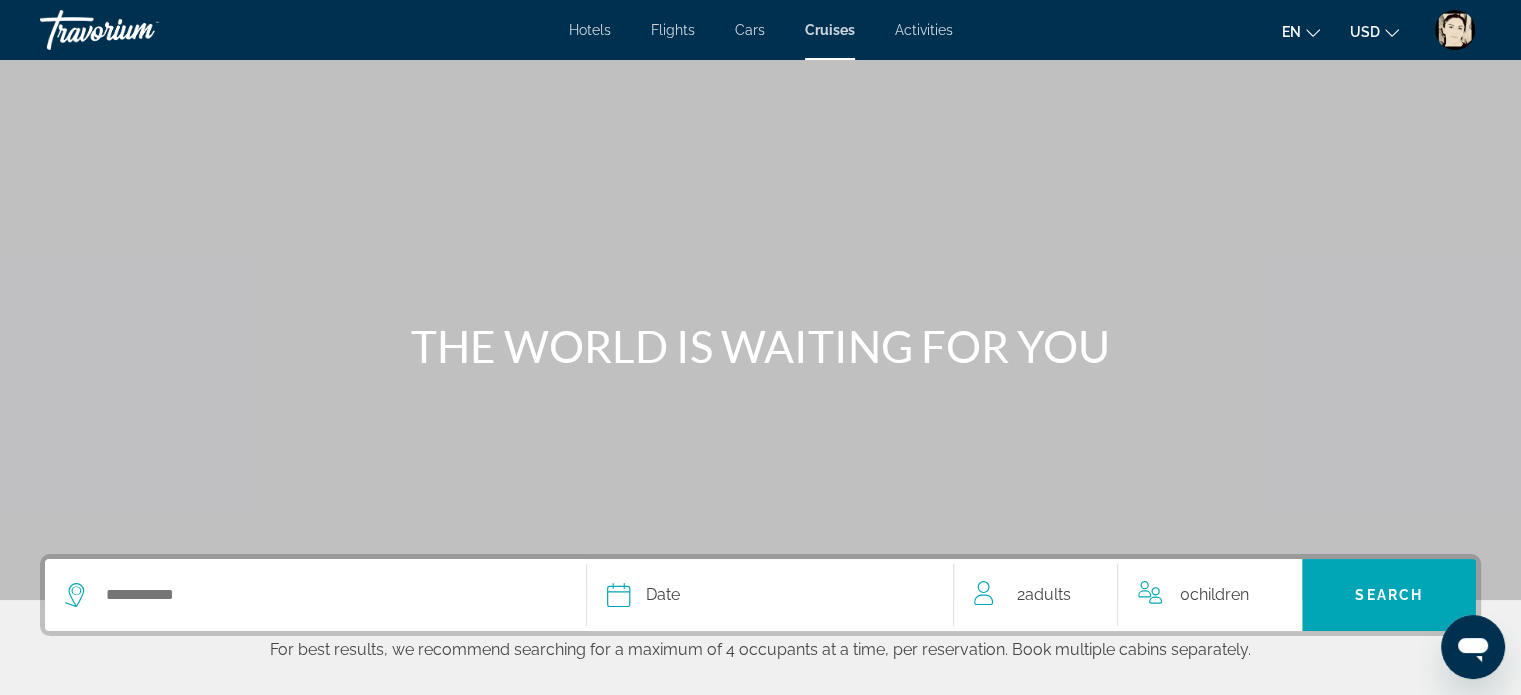
click at [751, 28] on span "Cars" at bounding box center [750, 30] width 30 height 16
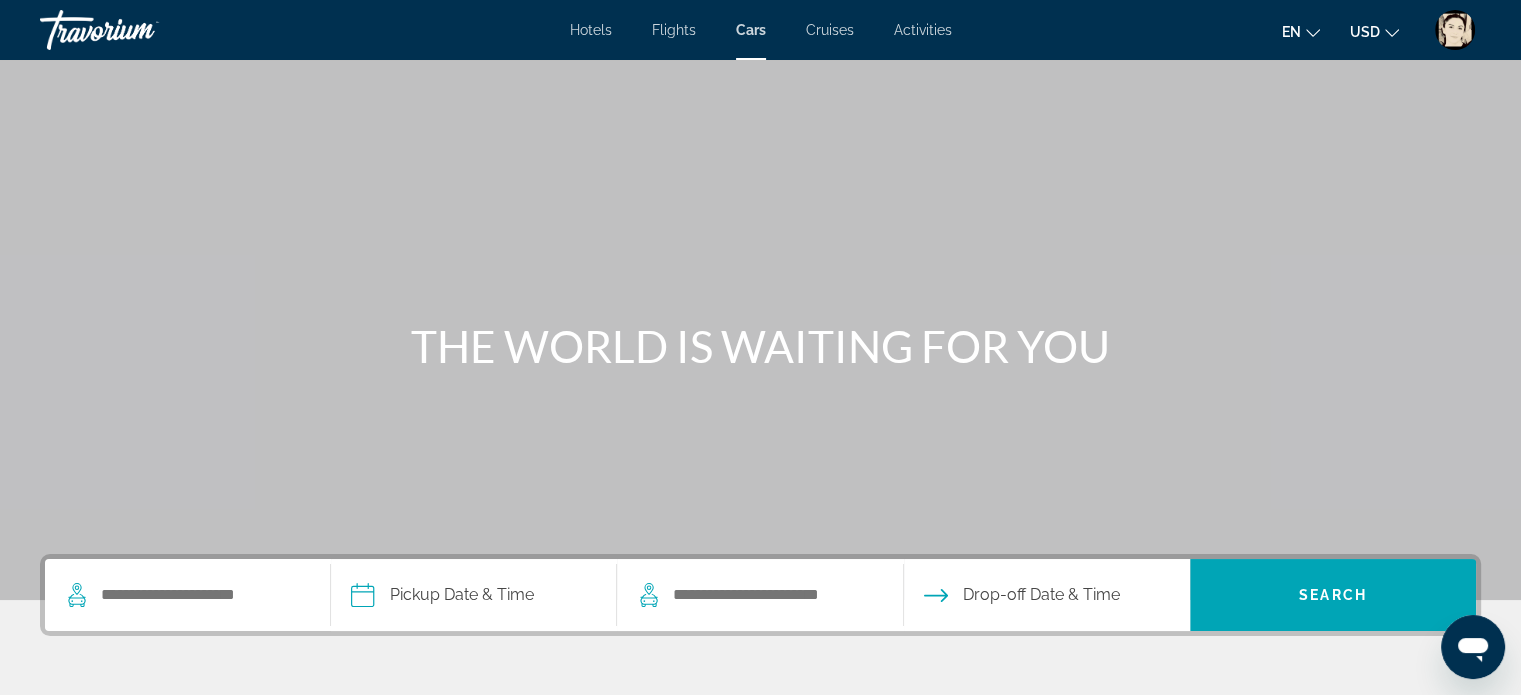
click at [683, 32] on span "Flights" at bounding box center [674, 30] width 44 height 16
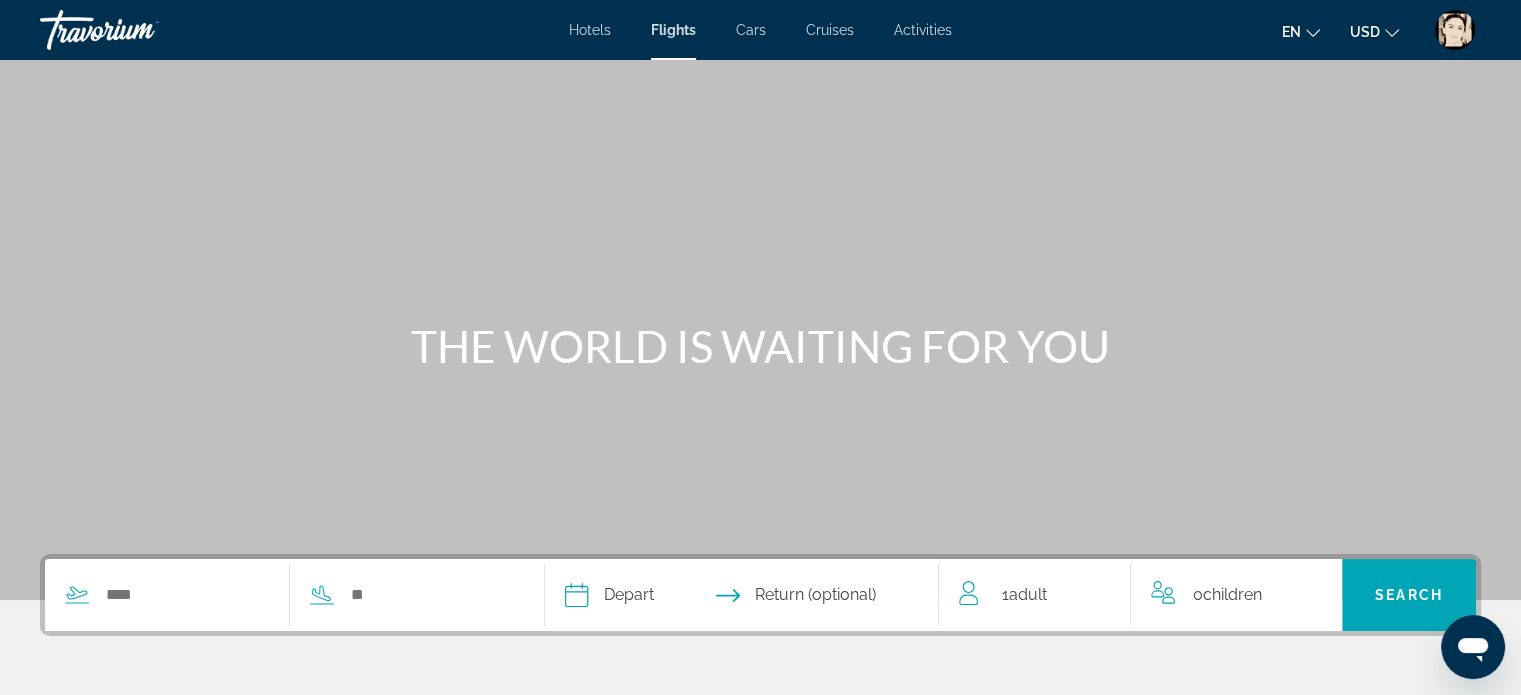
click at [581, 34] on span "Hotels" at bounding box center [590, 30] width 42 height 16
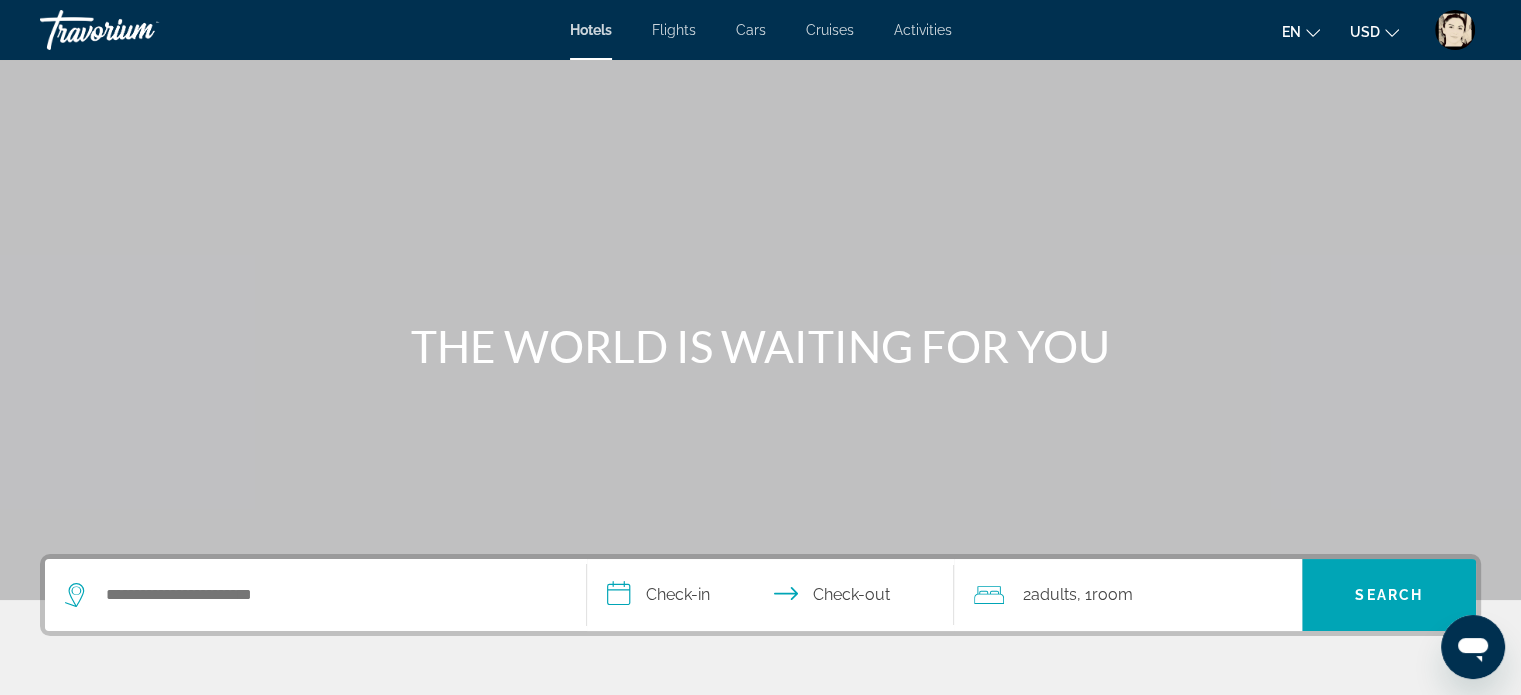
click at [1464, 38] on img "User Menu" at bounding box center [1455, 30] width 40 height 40
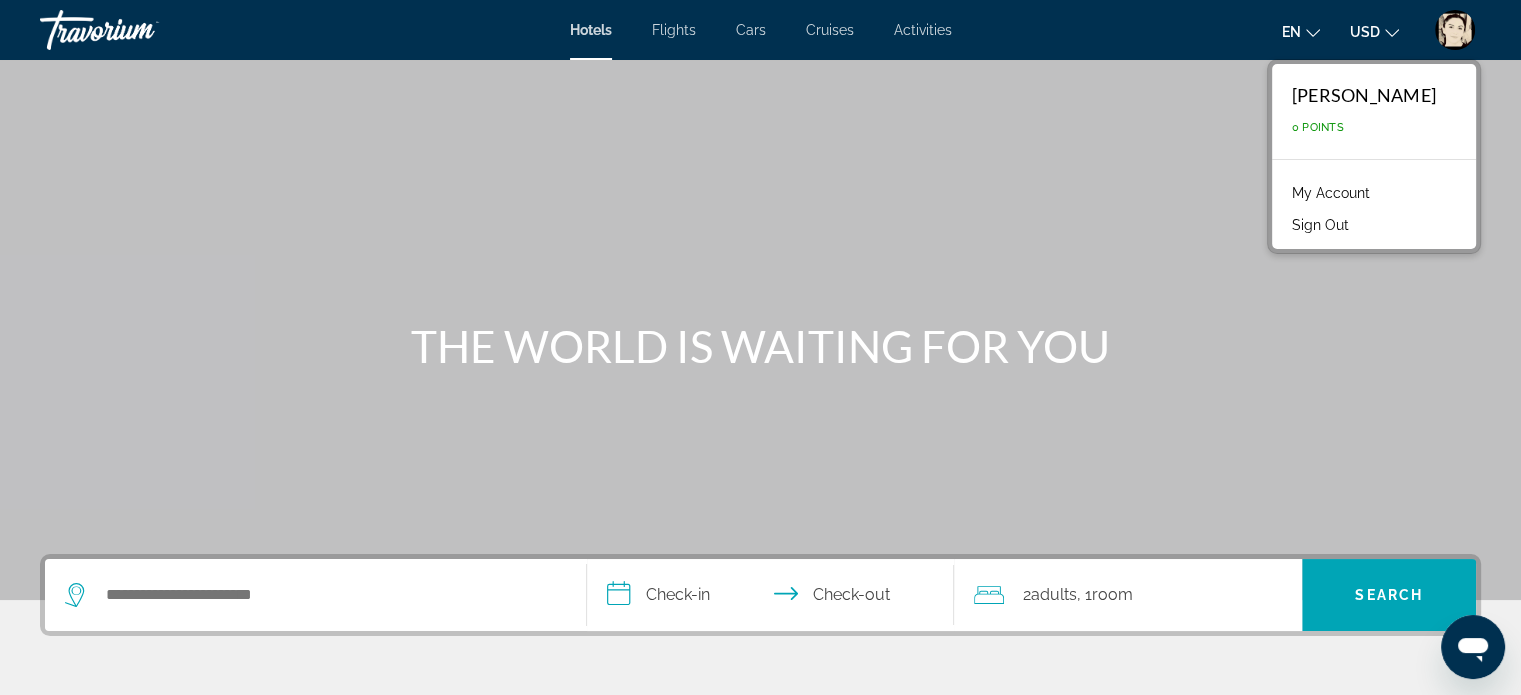
click at [1318, 195] on link "My Account" at bounding box center [1331, 193] width 98 height 26
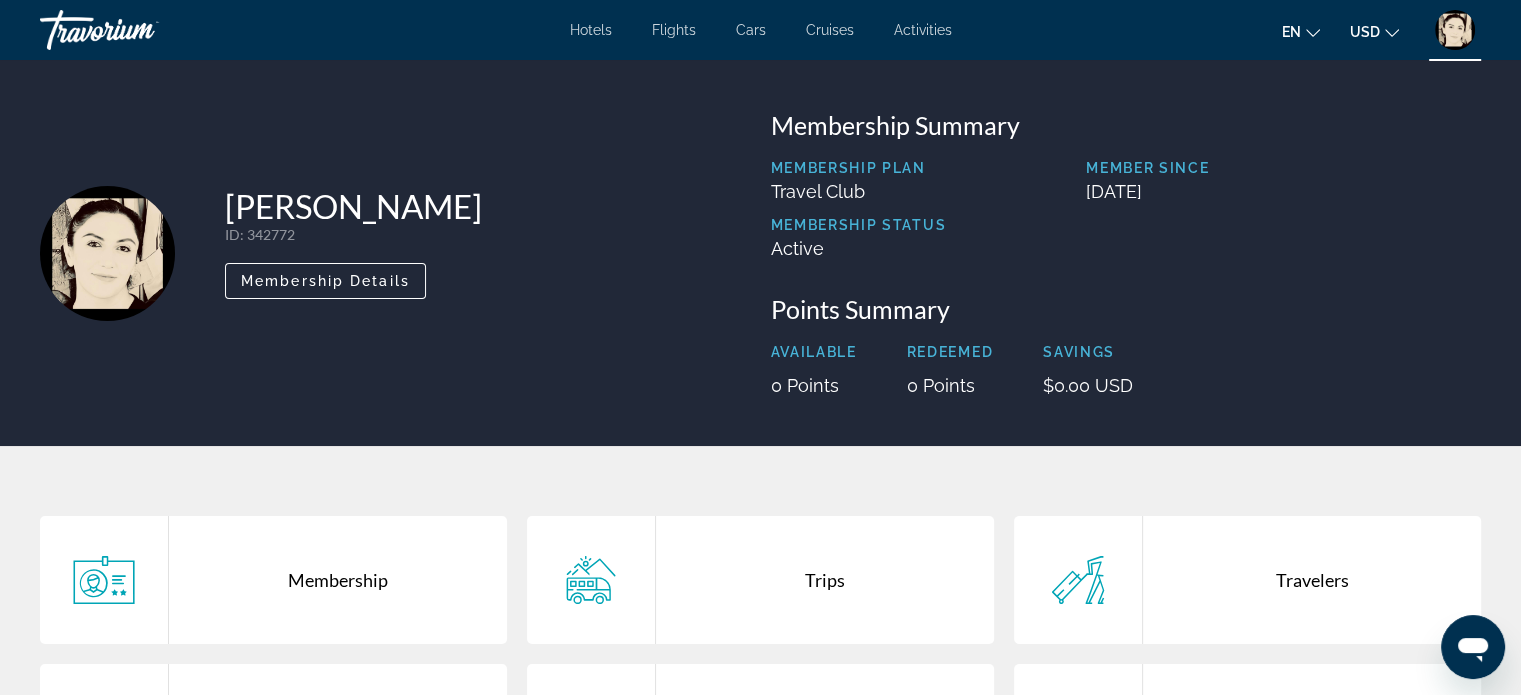
click at [1449, 43] on img "User Menu" at bounding box center [1455, 30] width 40 height 40
